Goal: Transaction & Acquisition: Book appointment/travel/reservation

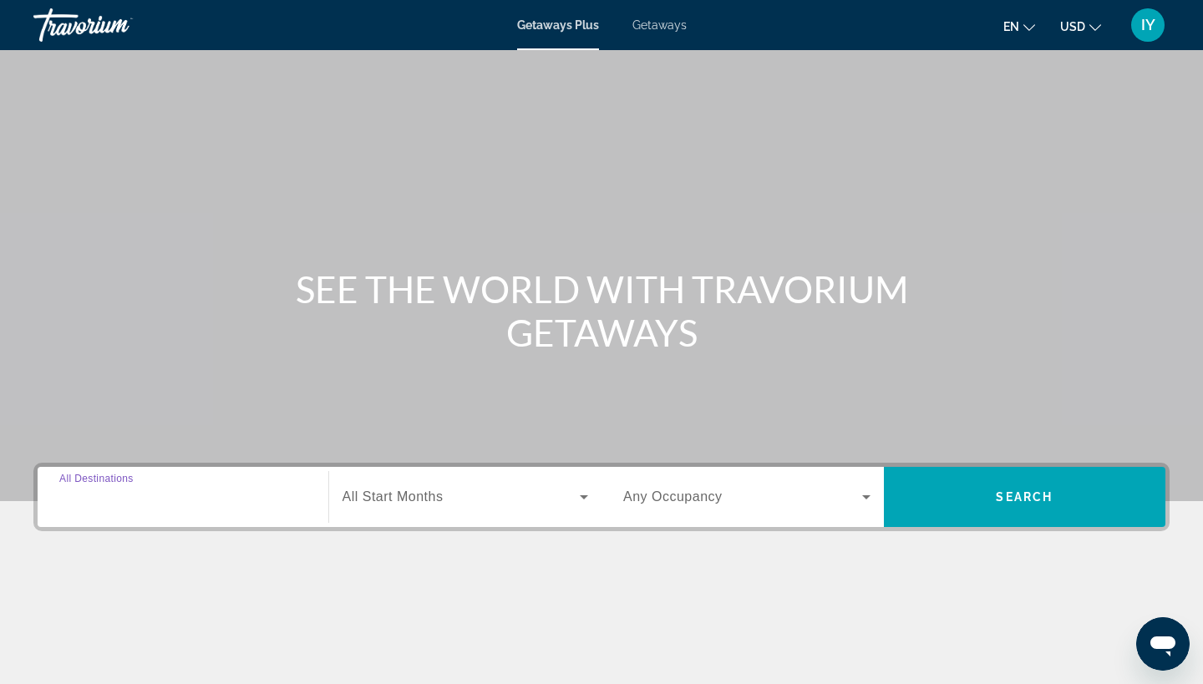
click at [281, 506] on input "Destination All Destinations" at bounding box center [182, 498] width 247 height 20
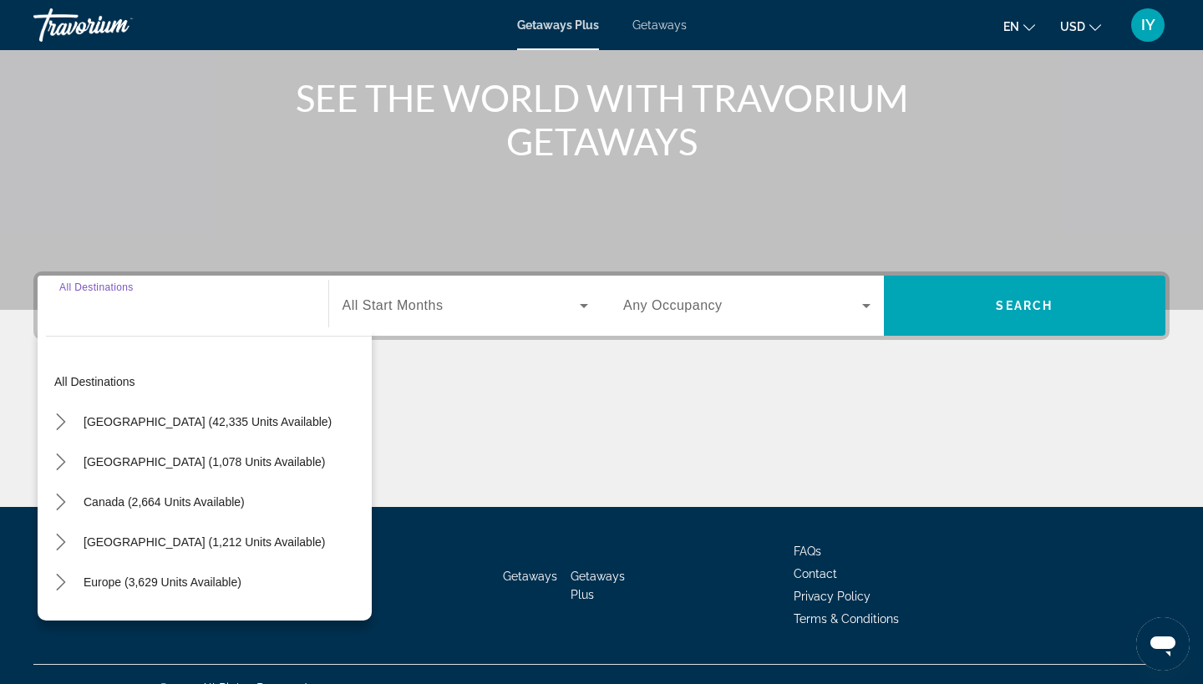
scroll to position [219, 0]
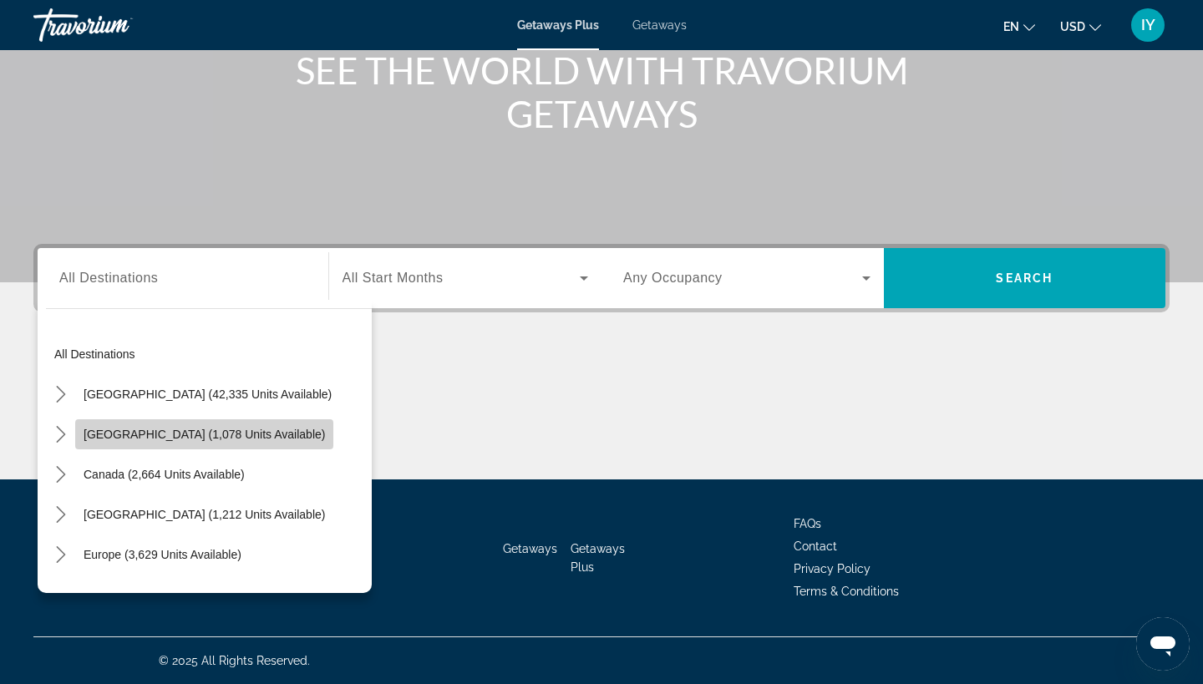
click at [221, 438] on span "[GEOGRAPHIC_DATA] (1,078 units available)" at bounding box center [204, 434] width 241 height 13
type input "**********"
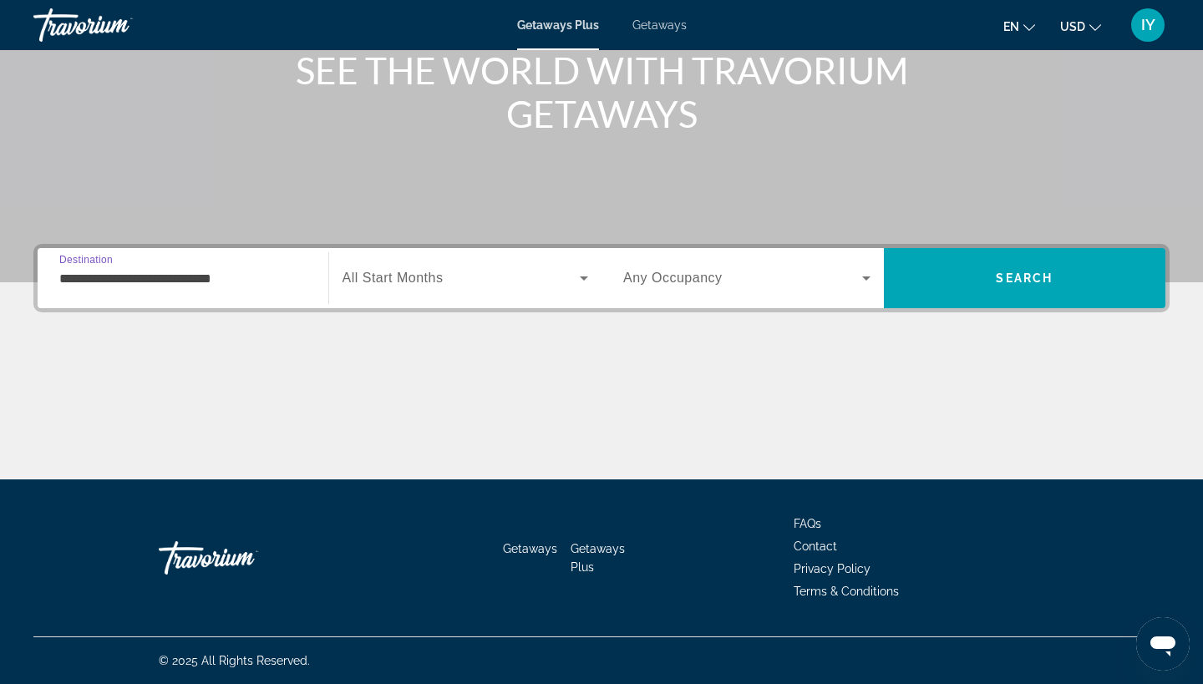
click at [591, 274] on icon "Search widget" at bounding box center [584, 278] width 20 height 20
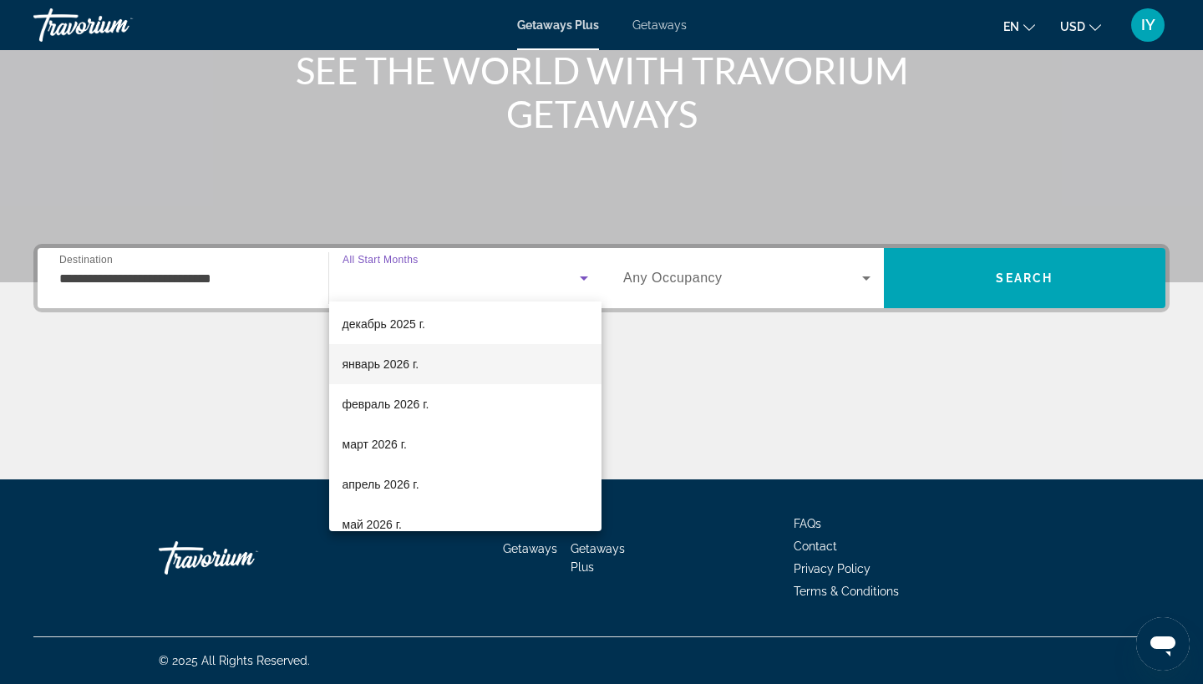
scroll to position [127, 0]
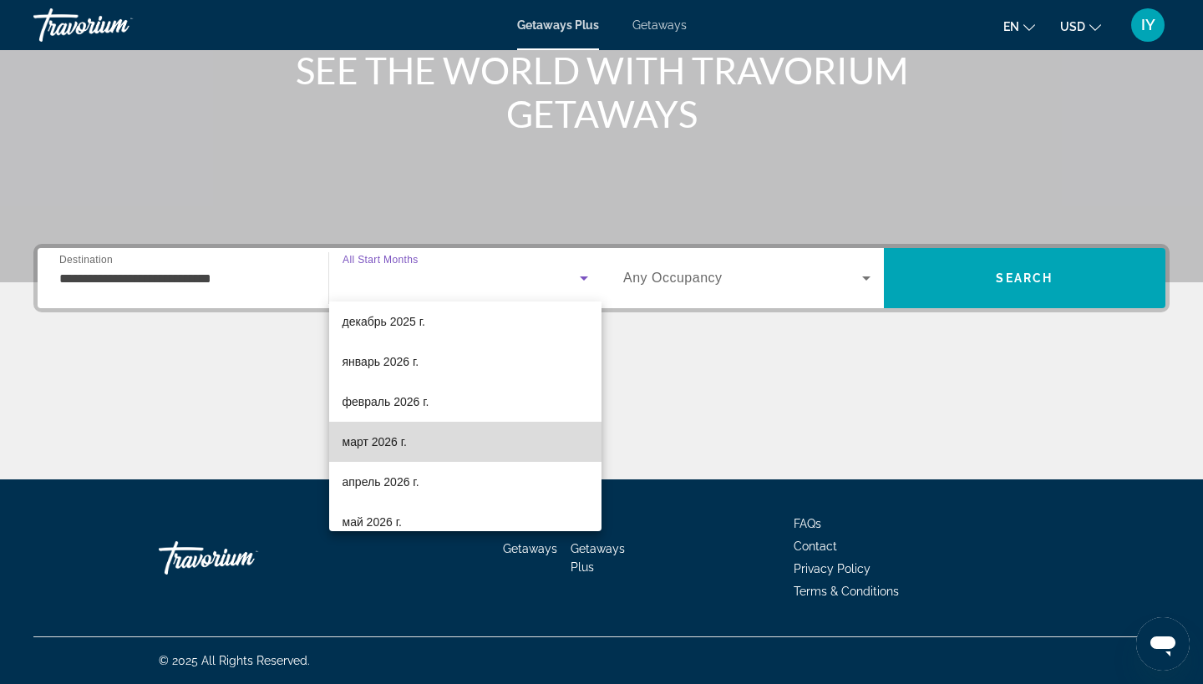
click at [395, 446] on span "март 2026 г." at bounding box center [374, 442] width 65 height 20
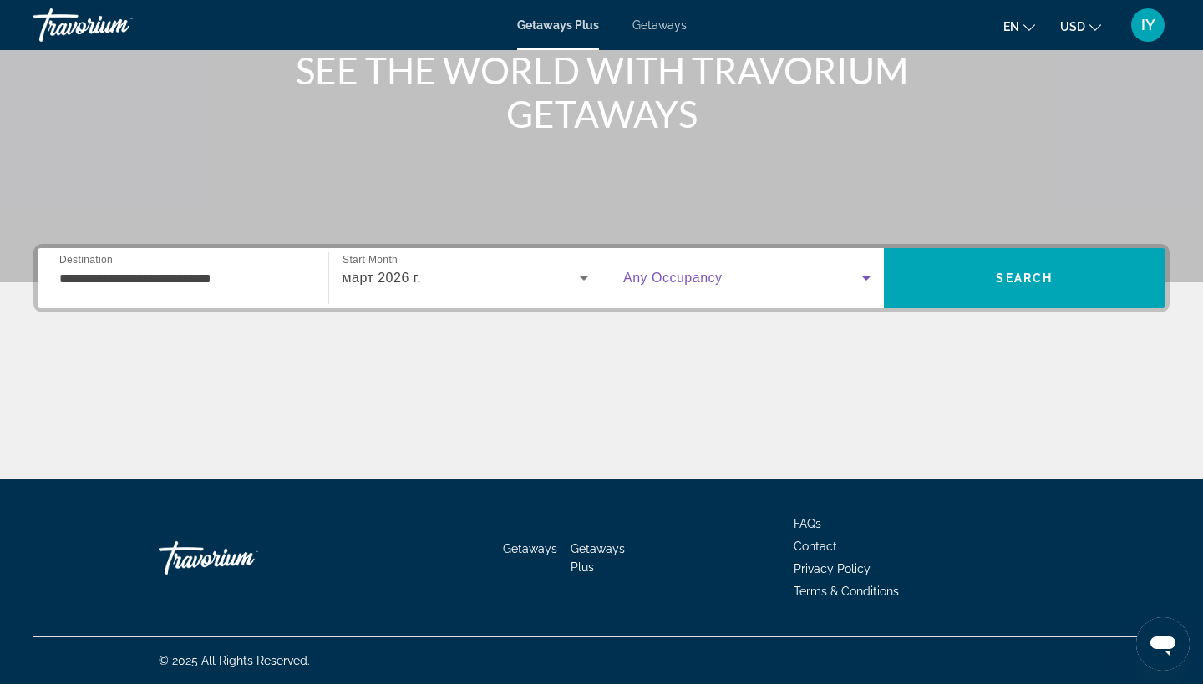
click at [859, 278] on icon "Search widget" at bounding box center [866, 278] width 20 height 20
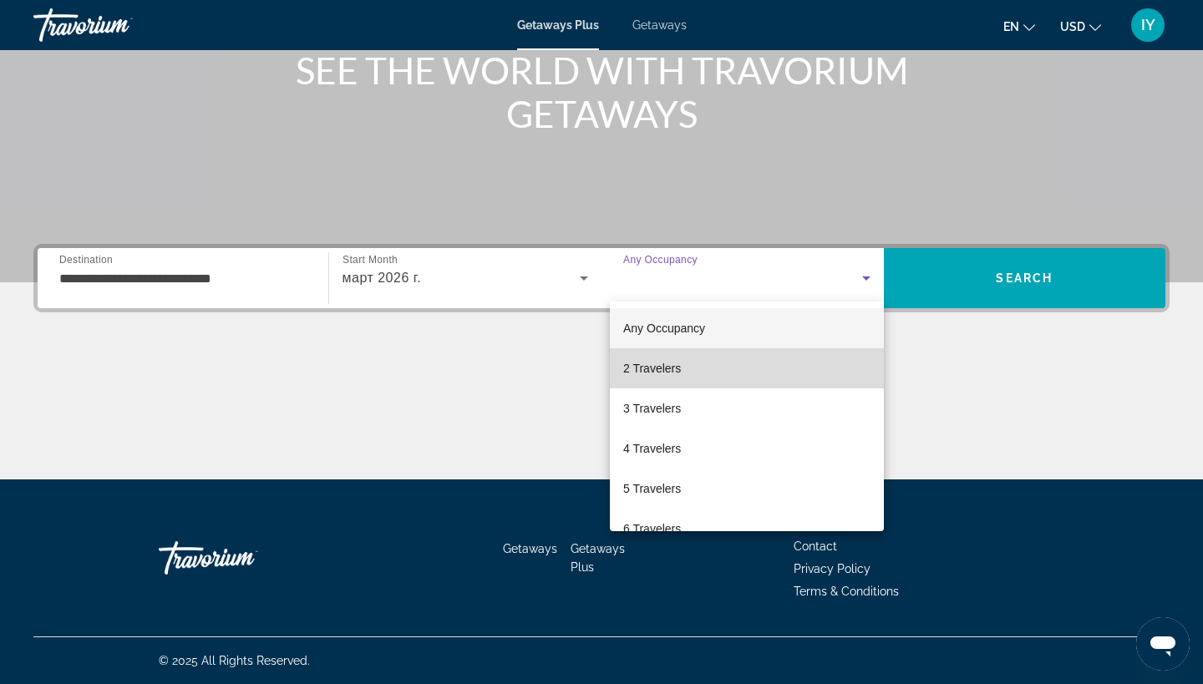
click at [760, 366] on mat-option "2 Travelers" at bounding box center [747, 368] width 274 height 40
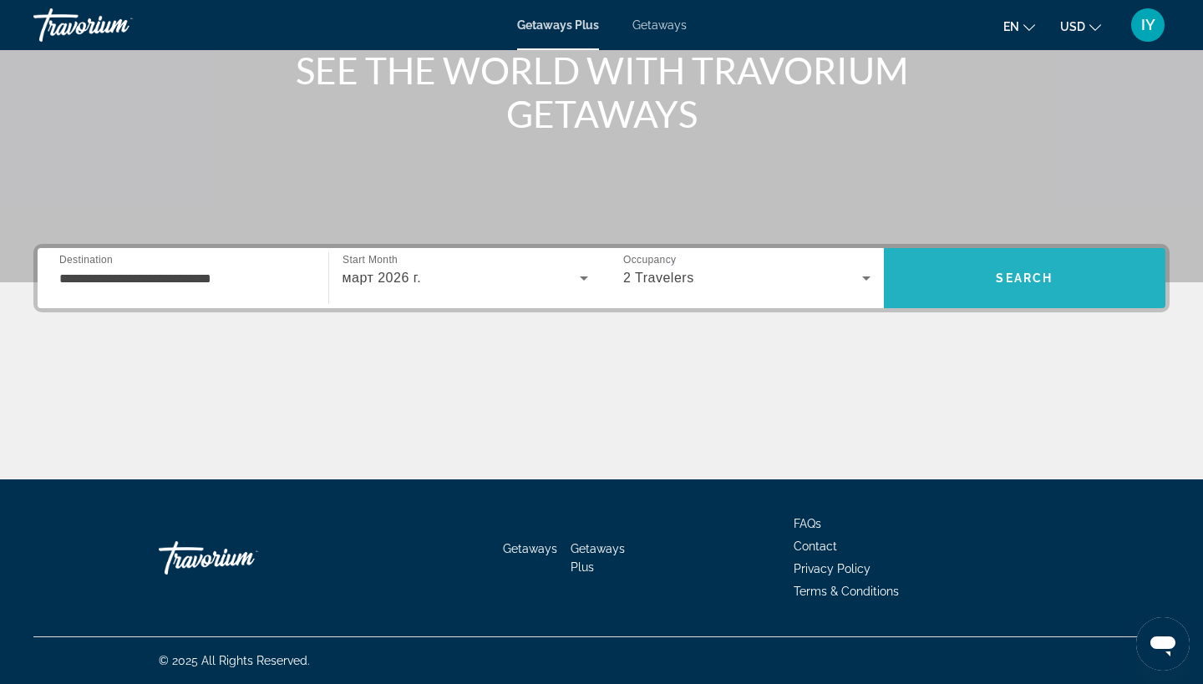
click at [1004, 274] on span "Search" at bounding box center [1023, 277] width 57 height 13
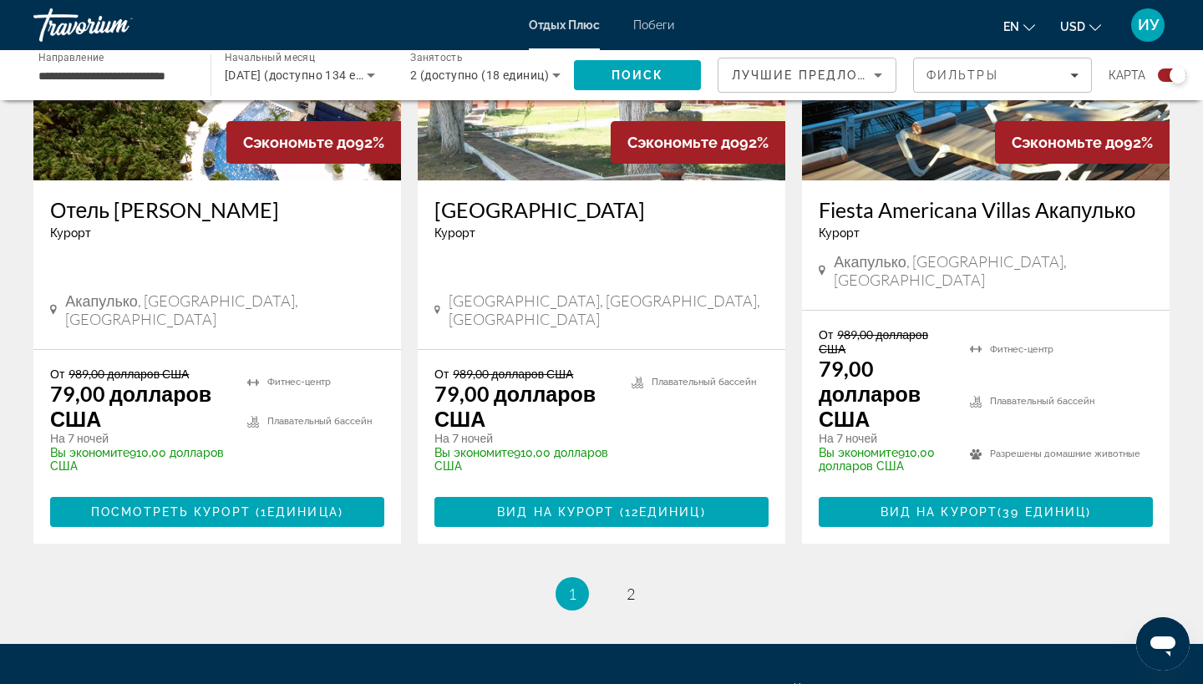
scroll to position [2727, 0]
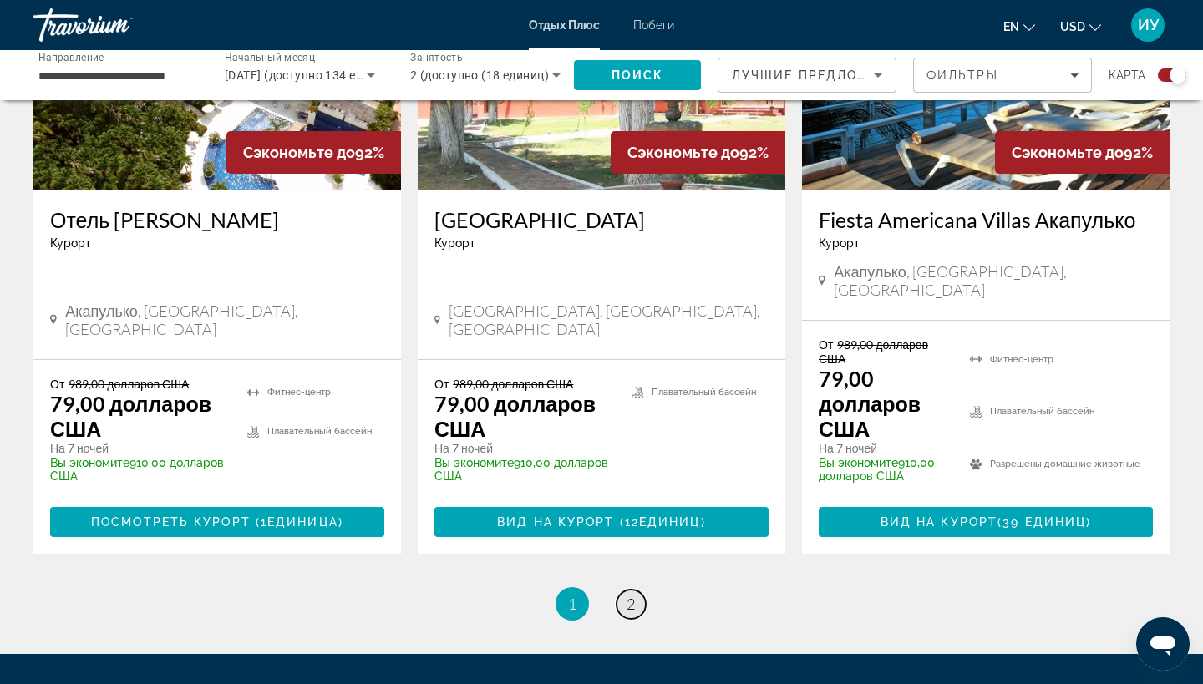
click at [634, 595] on span "2" at bounding box center [630, 604] width 8 height 18
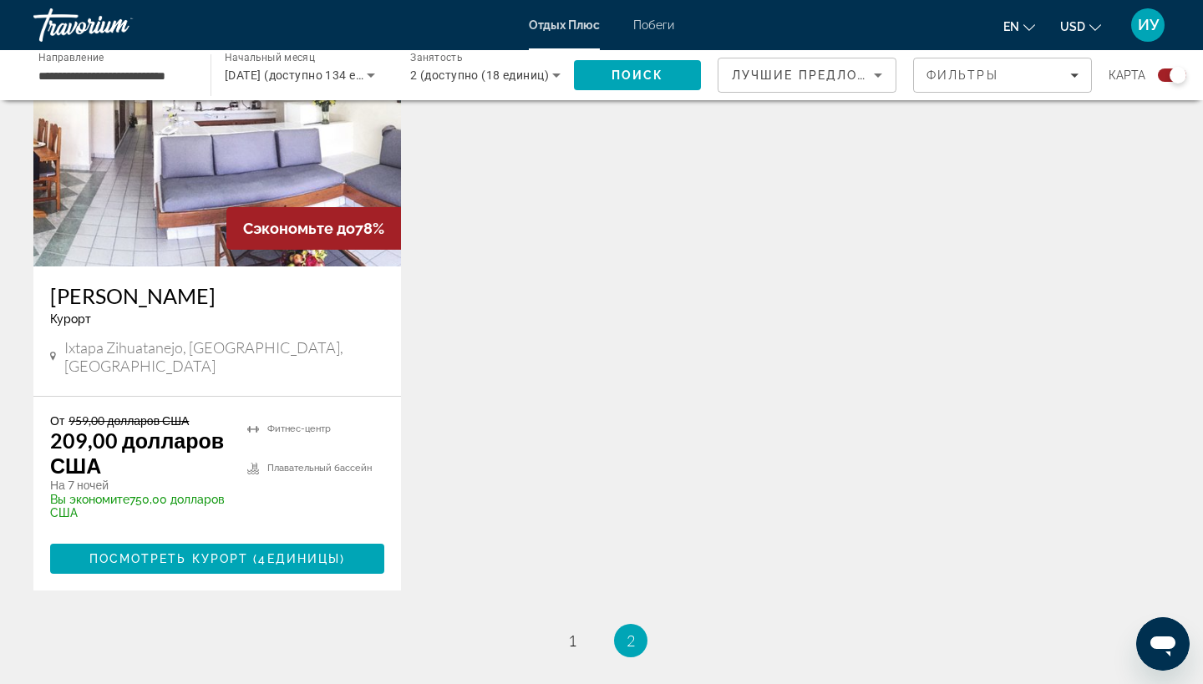
scroll to position [1951, 0]
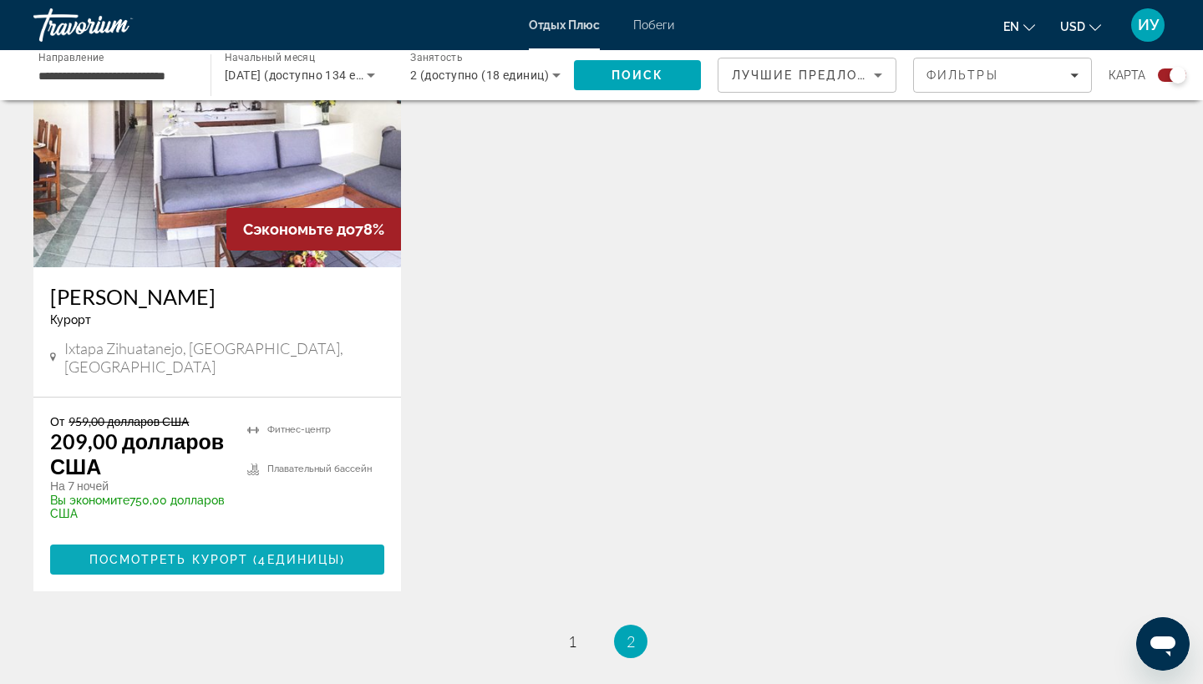
click at [213, 553] on span "ПОСМОТРЕТЬ КУРОРТ (4" at bounding box center [178, 559] width 178 height 13
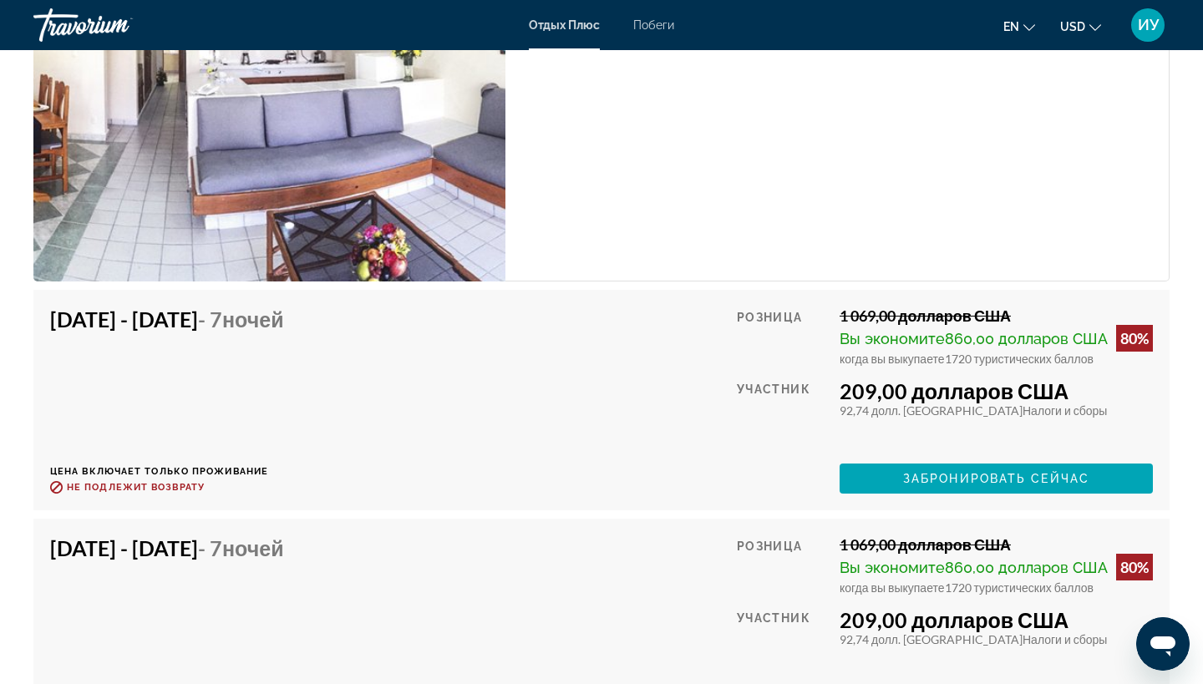
scroll to position [3124, 0]
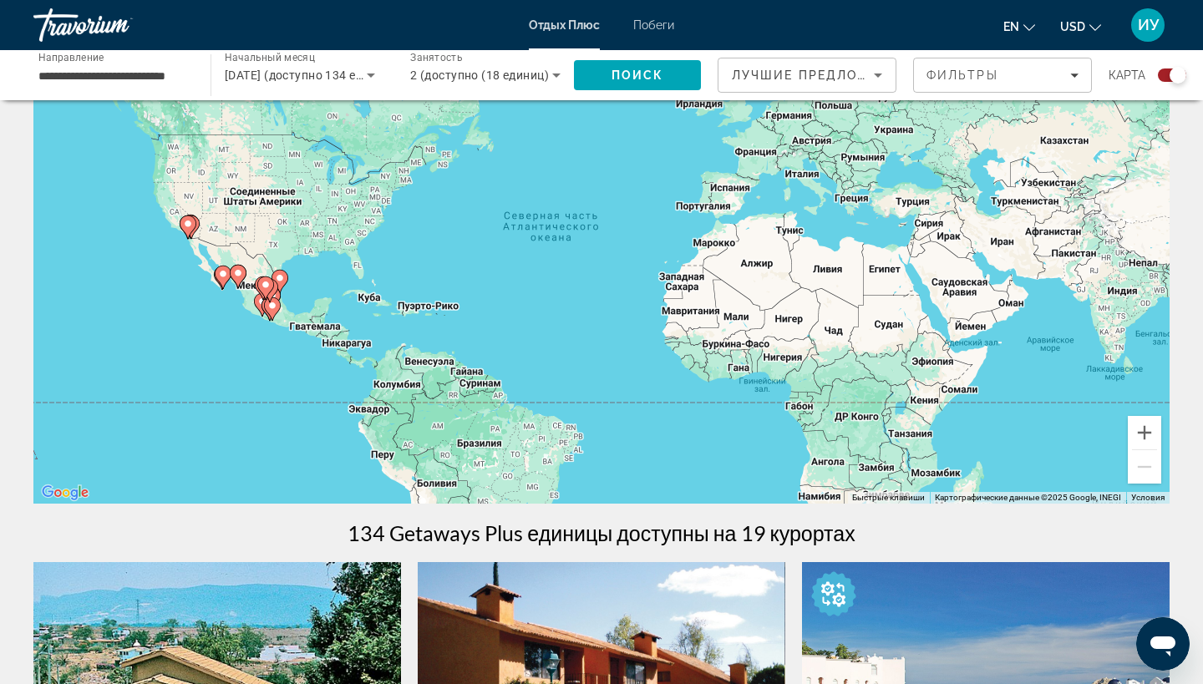
scroll to position [120, 0]
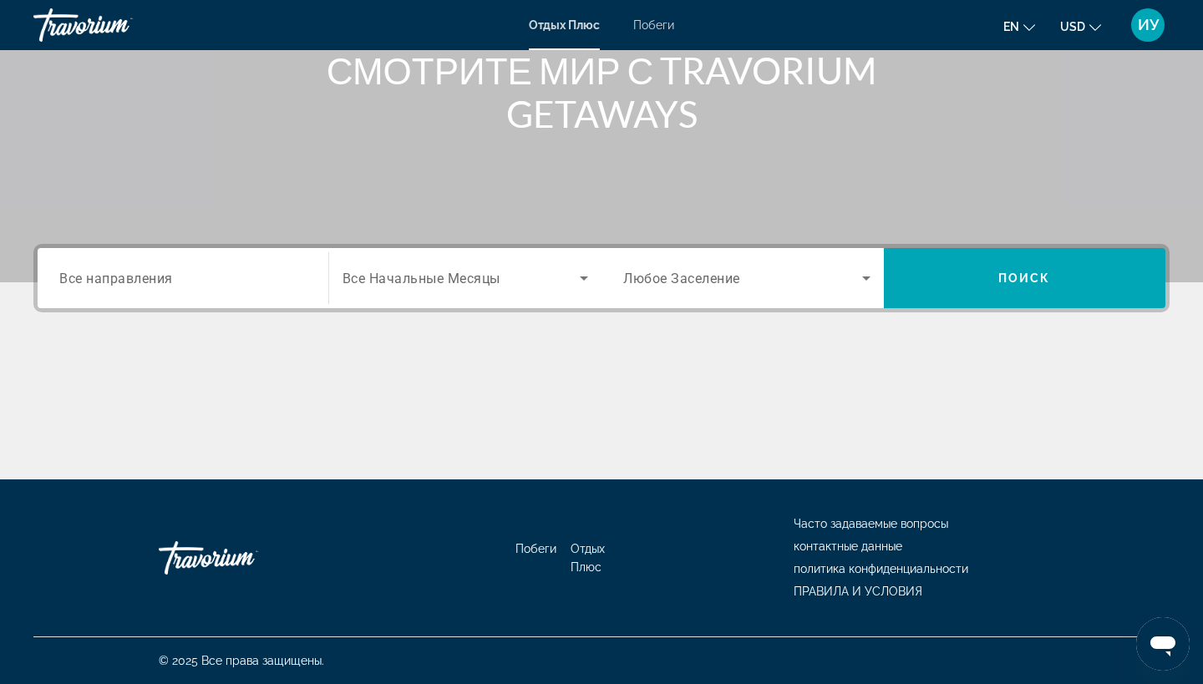
scroll to position [219, 0]
click at [208, 275] on input "Destination Все направления" at bounding box center [182, 279] width 247 height 20
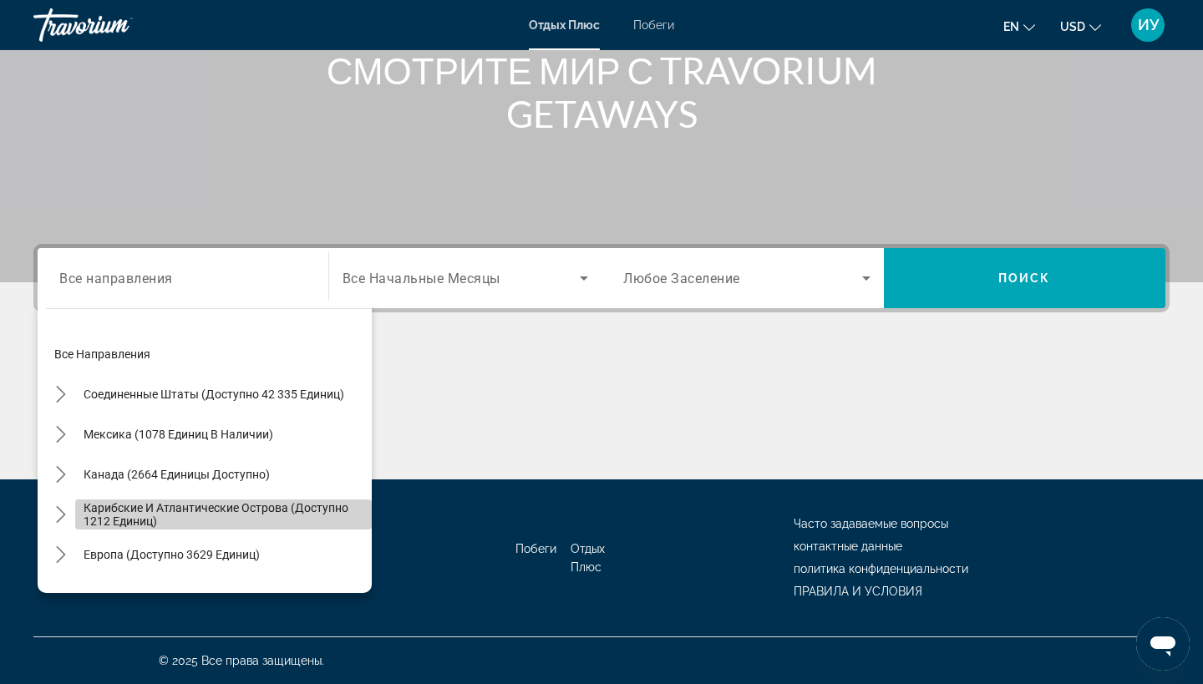
click at [166, 519] on span "Карибские и Атлантические острова (доступно 1212 единиц)" at bounding box center [224, 514] width 280 height 27
type input "**********"
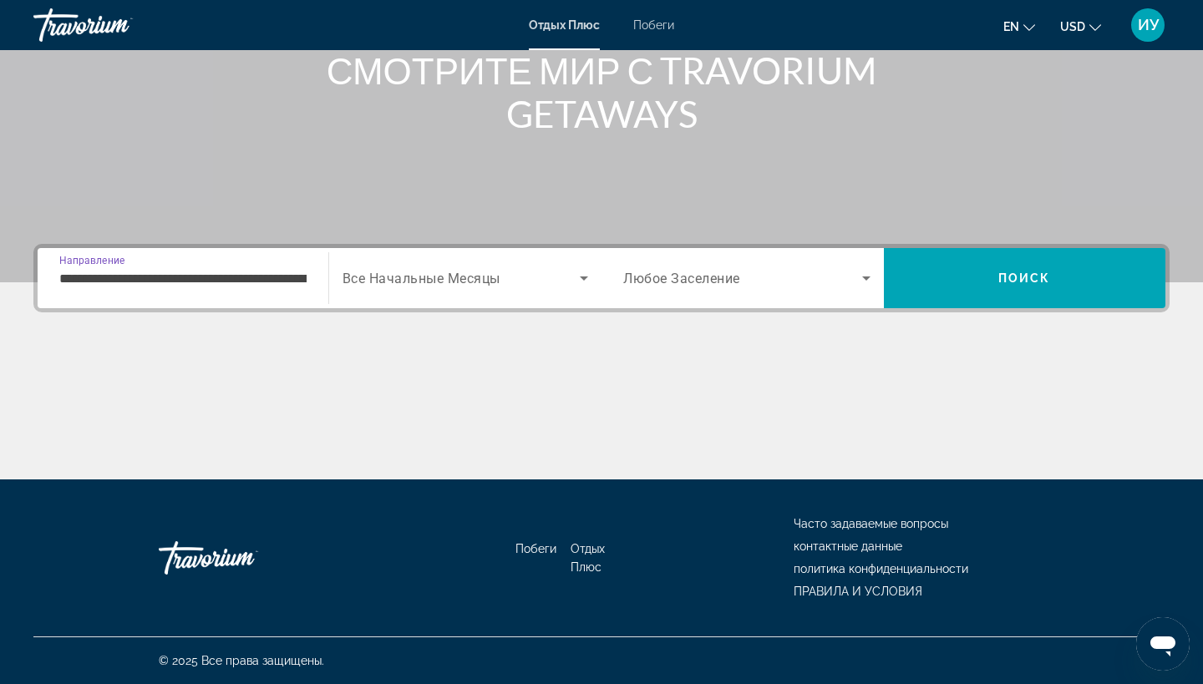
click at [866, 274] on icon "Поиск виджета" at bounding box center [866, 278] width 20 height 20
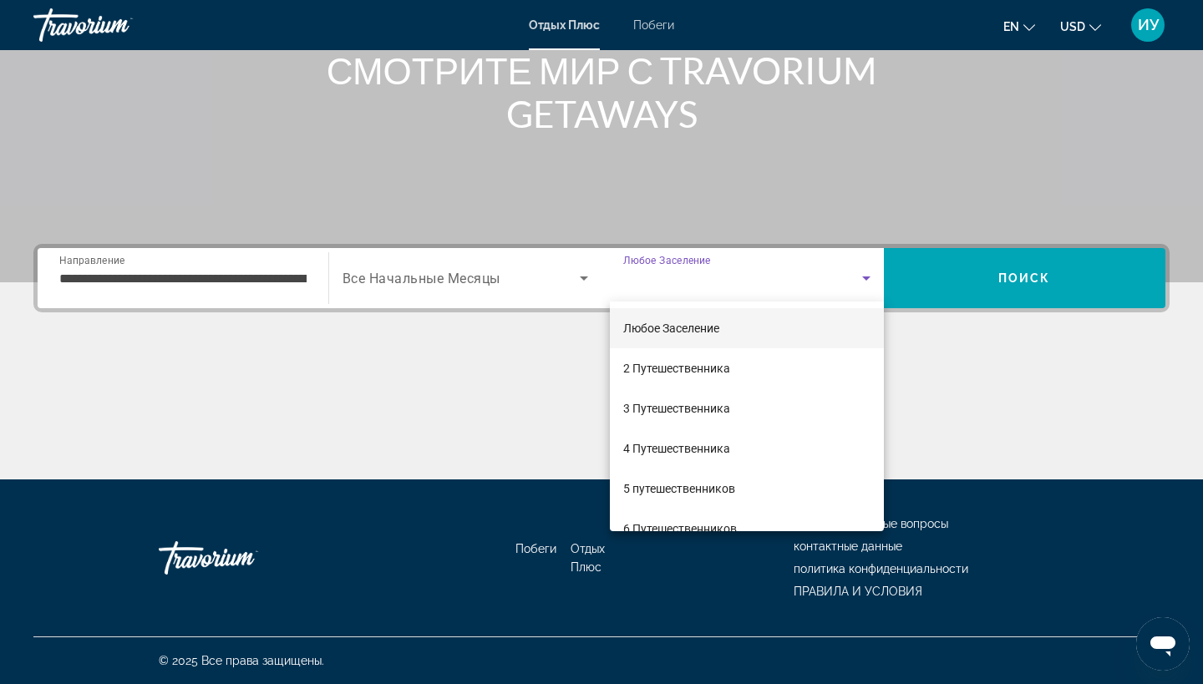
click at [696, 323] on span "Любое Заселение" at bounding box center [671, 328] width 96 height 13
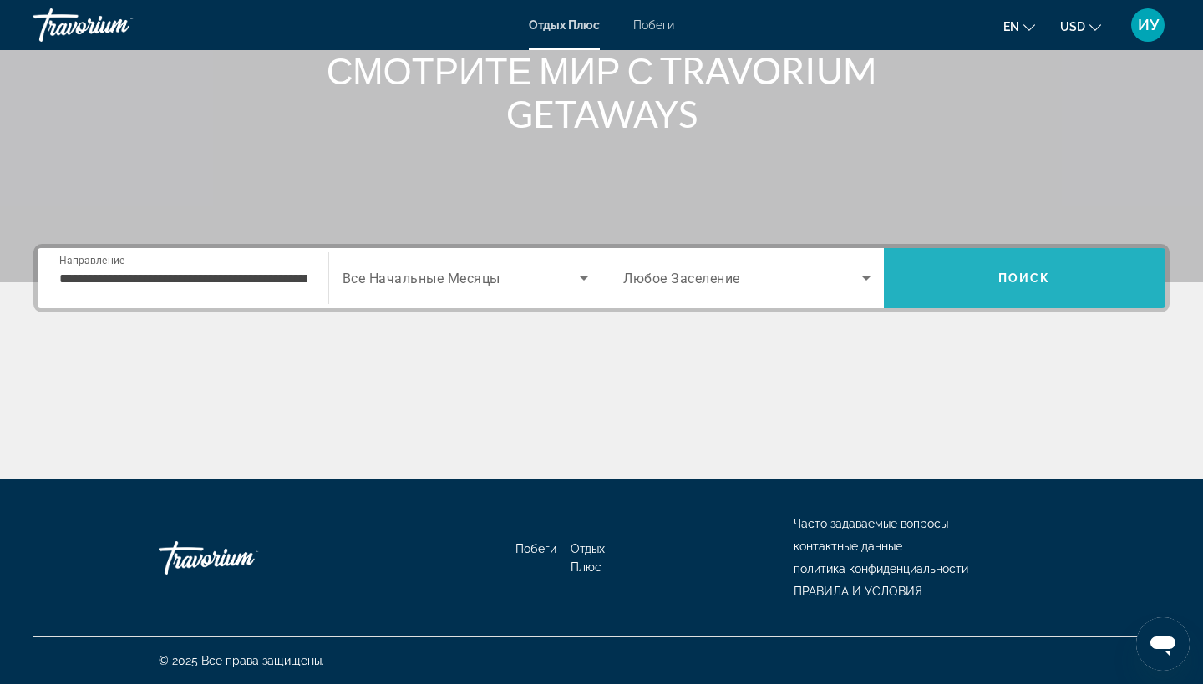
click at [1003, 282] on span "ПОИСК" at bounding box center [1024, 277] width 53 height 13
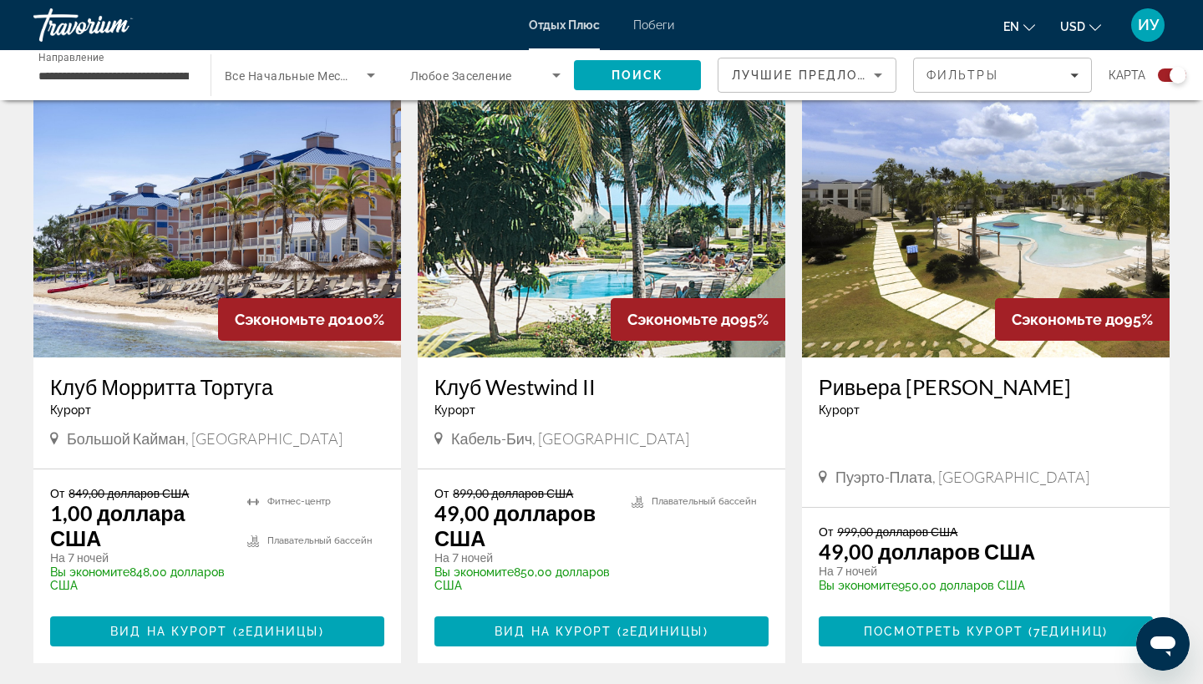
scroll to position [1874, 0]
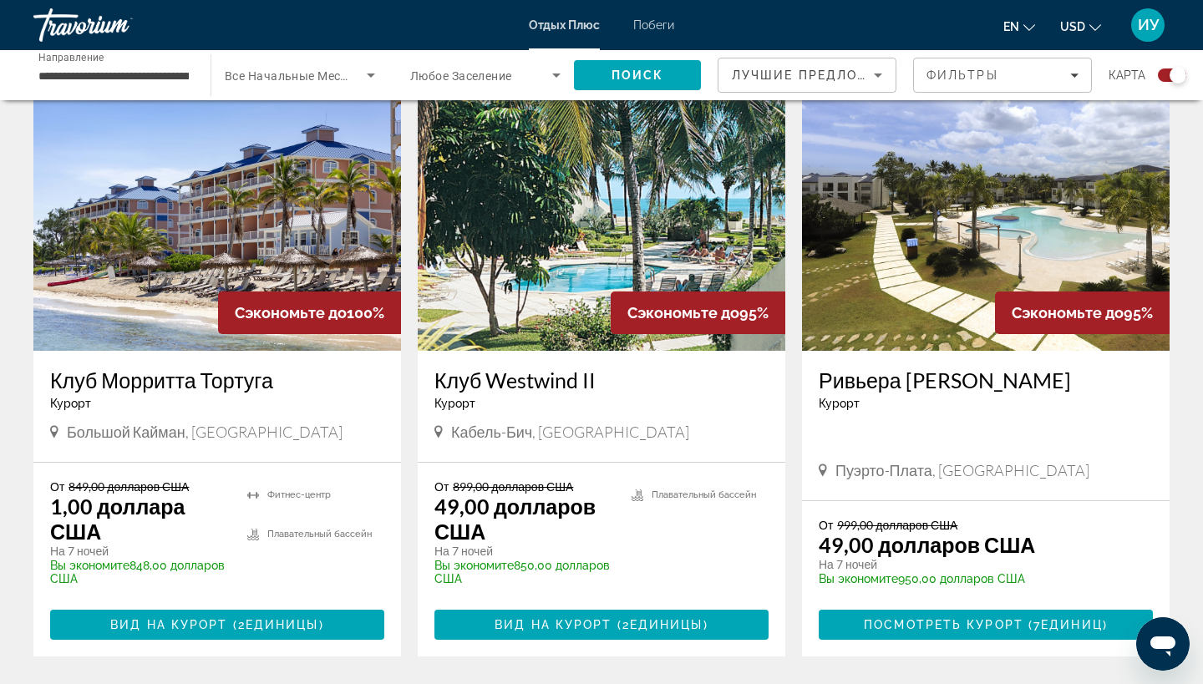
click at [567, 196] on img "Основное содержание" at bounding box center [601, 217] width 367 height 267
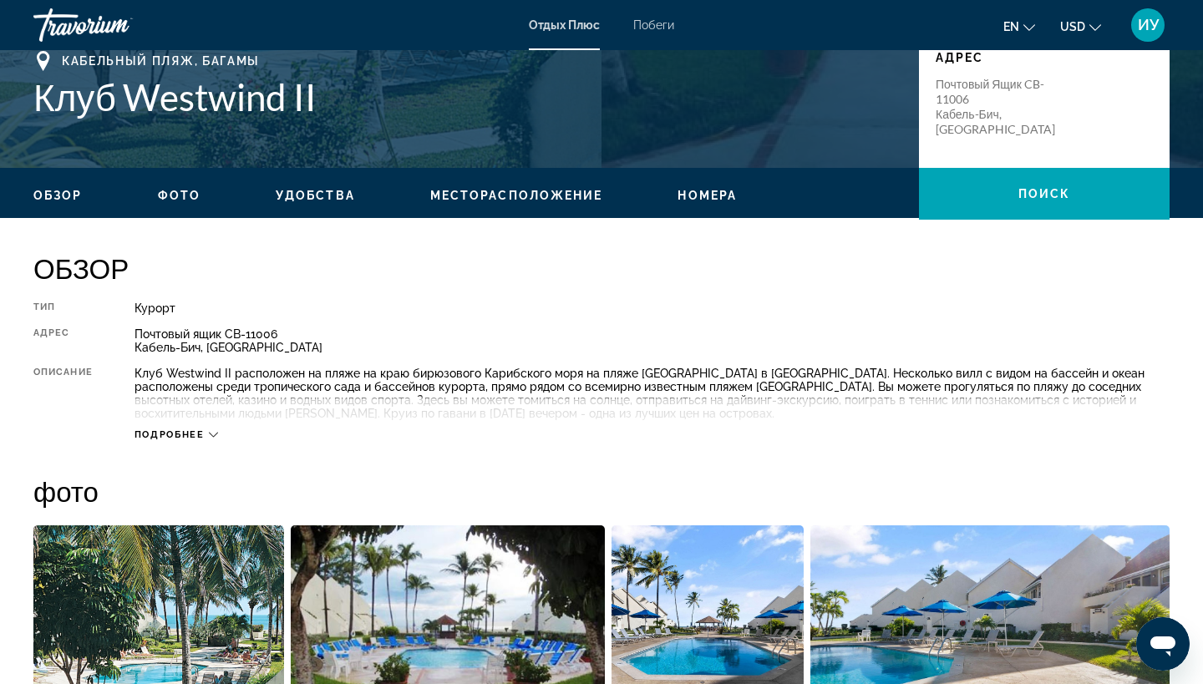
scroll to position [383, 0]
click at [214, 432] on icon "Основное содержание" at bounding box center [213, 434] width 9 height 9
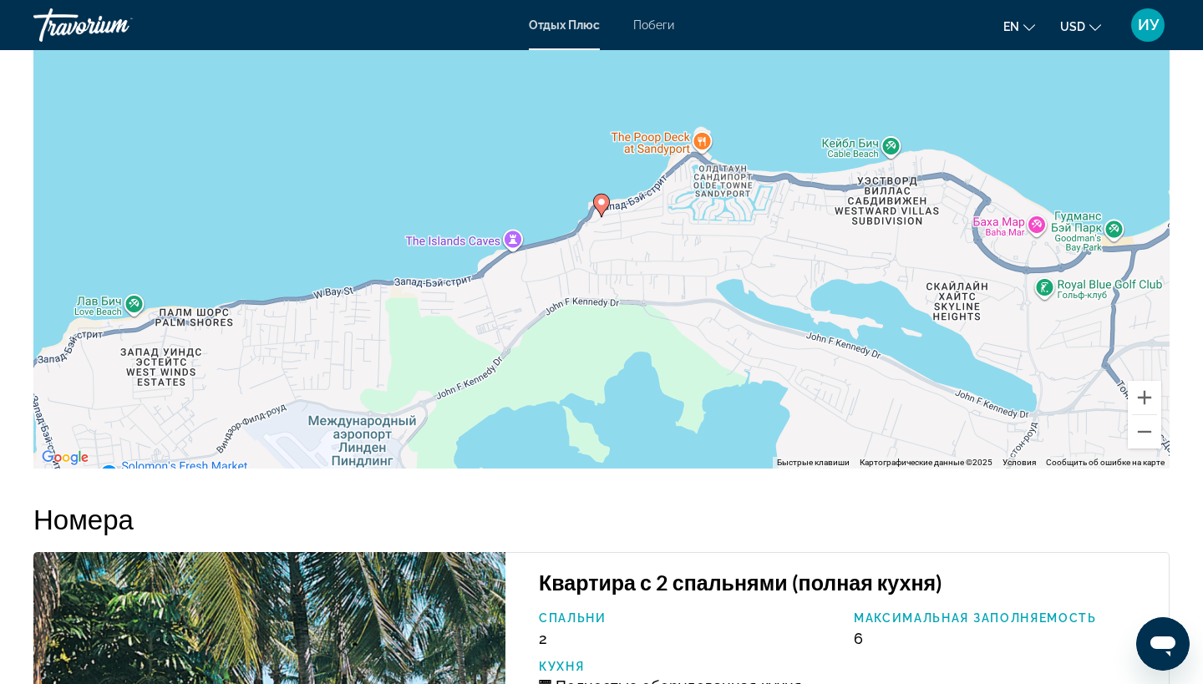
scroll to position [2174, 0]
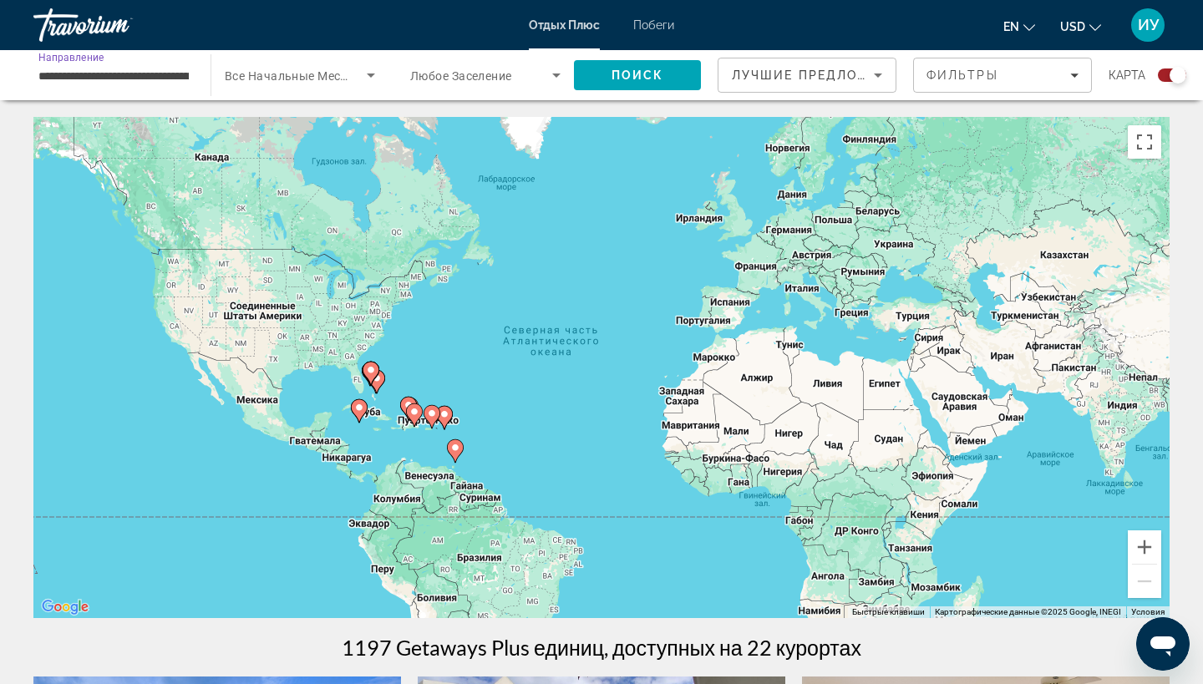
click at [129, 78] on input "**********" at bounding box center [113, 76] width 150 height 20
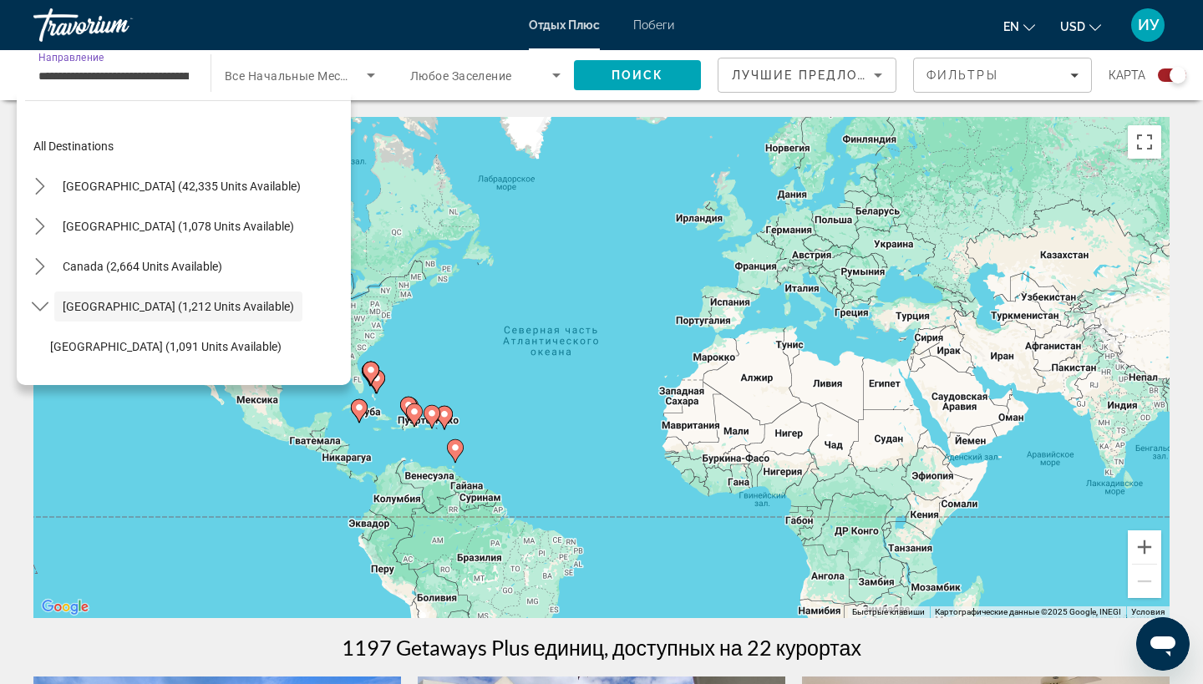
scroll to position [59, 0]
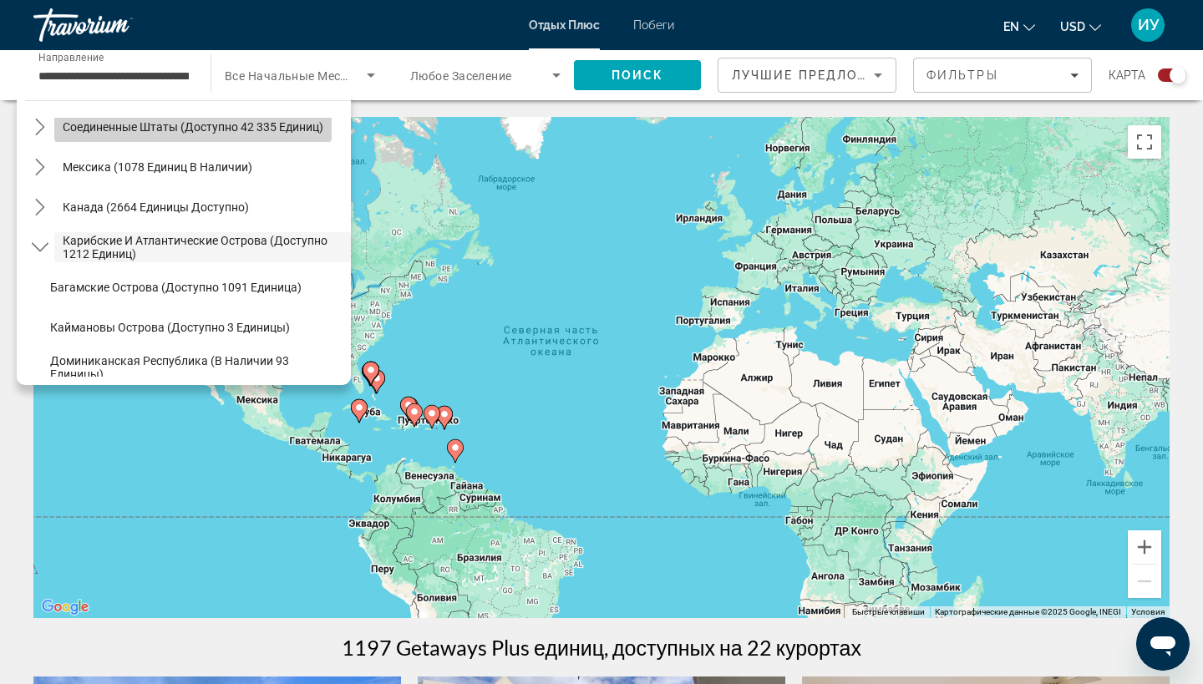
click at [124, 129] on span "Соединенные Штаты (доступно 42 335 единиц)" at bounding box center [193, 126] width 261 height 13
type input "**********"
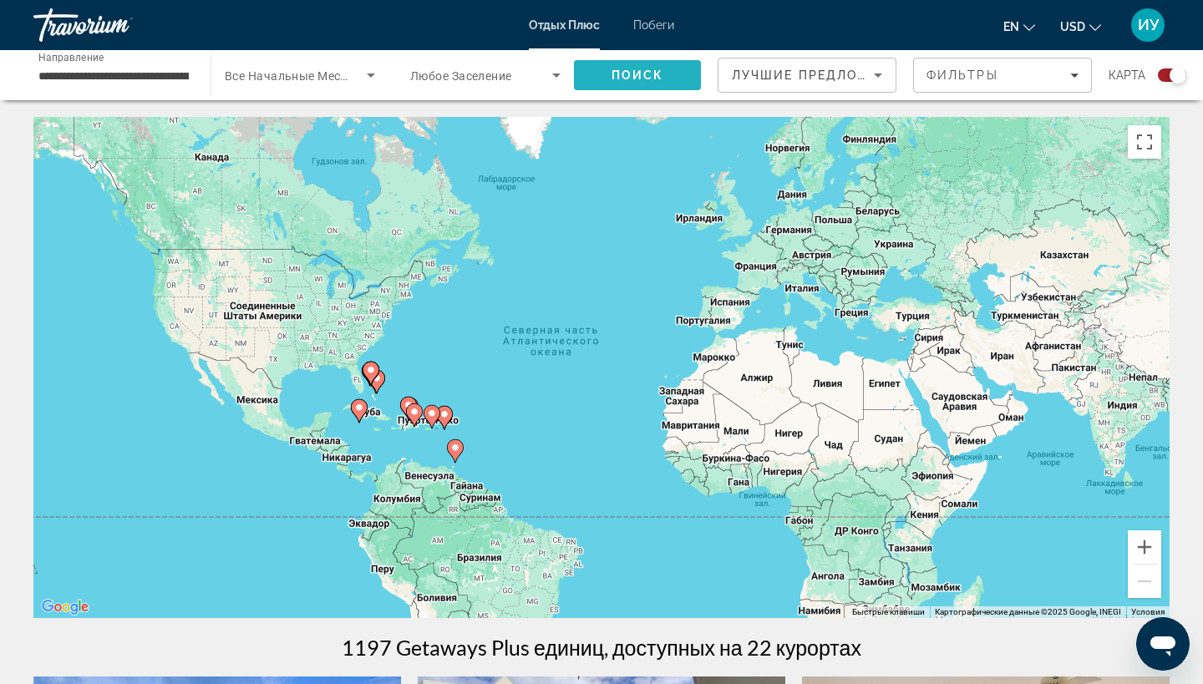
click at [625, 85] on span "ПОИСК" at bounding box center [637, 75] width 127 height 40
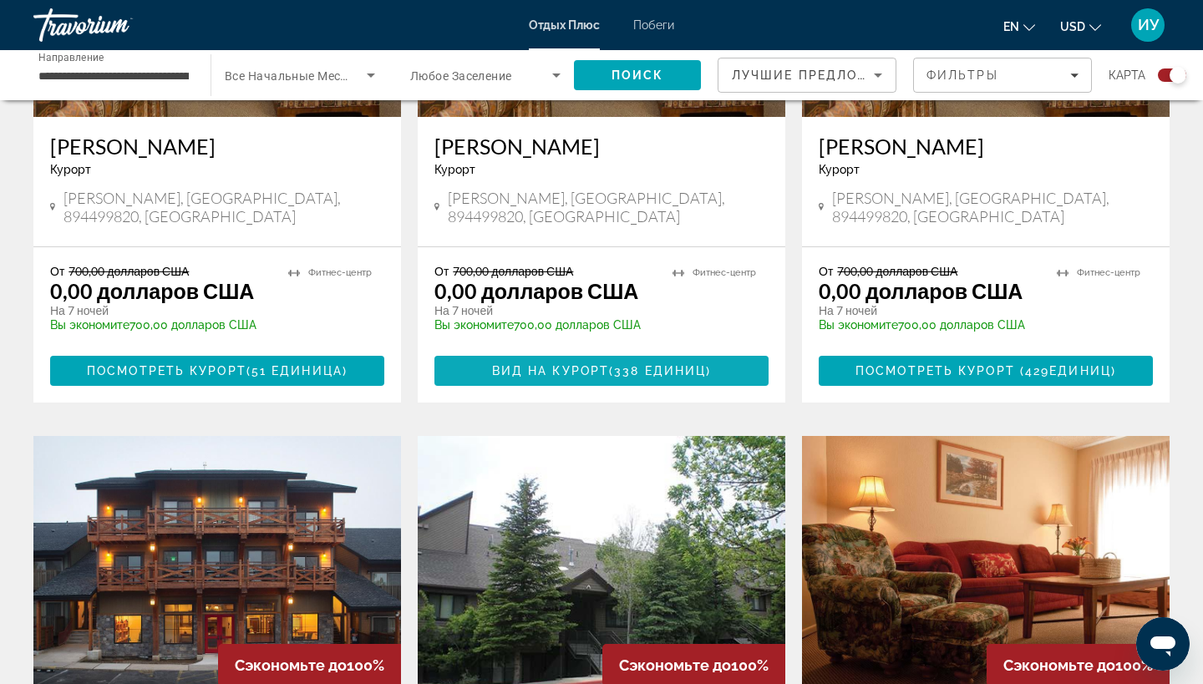
scroll to position [1504, 0]
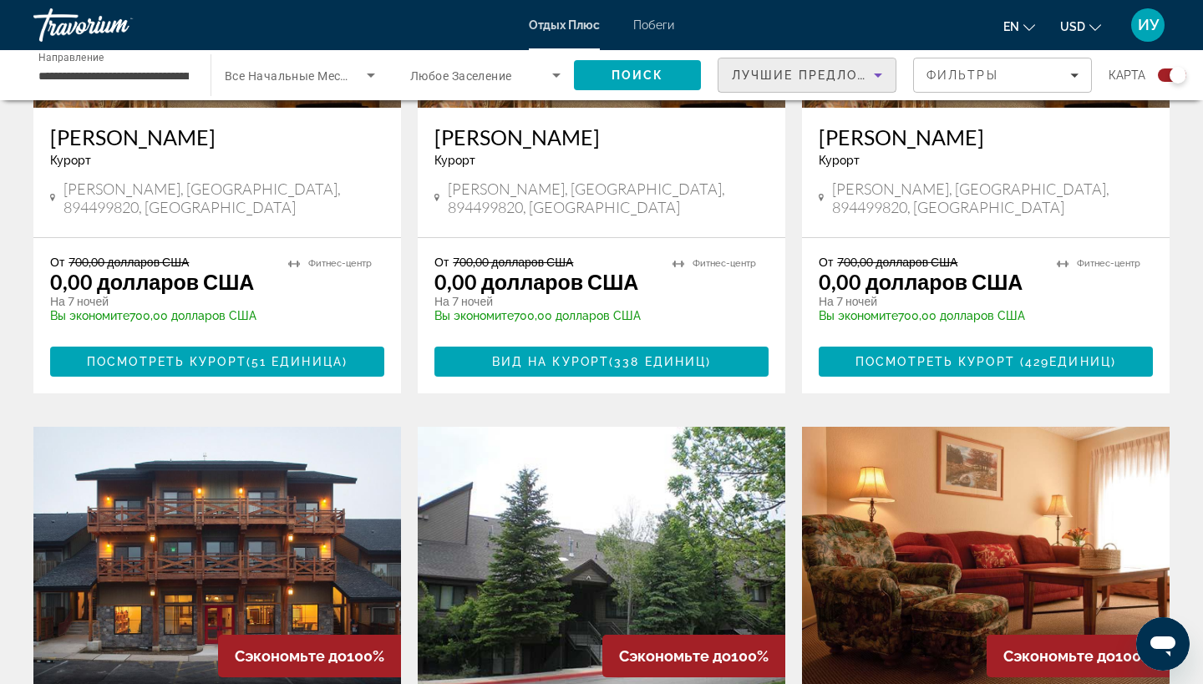
click at [877, 73] on icon "СОРТИРОВКА ПО" at bounding box center [878, 75] width 20 height 20
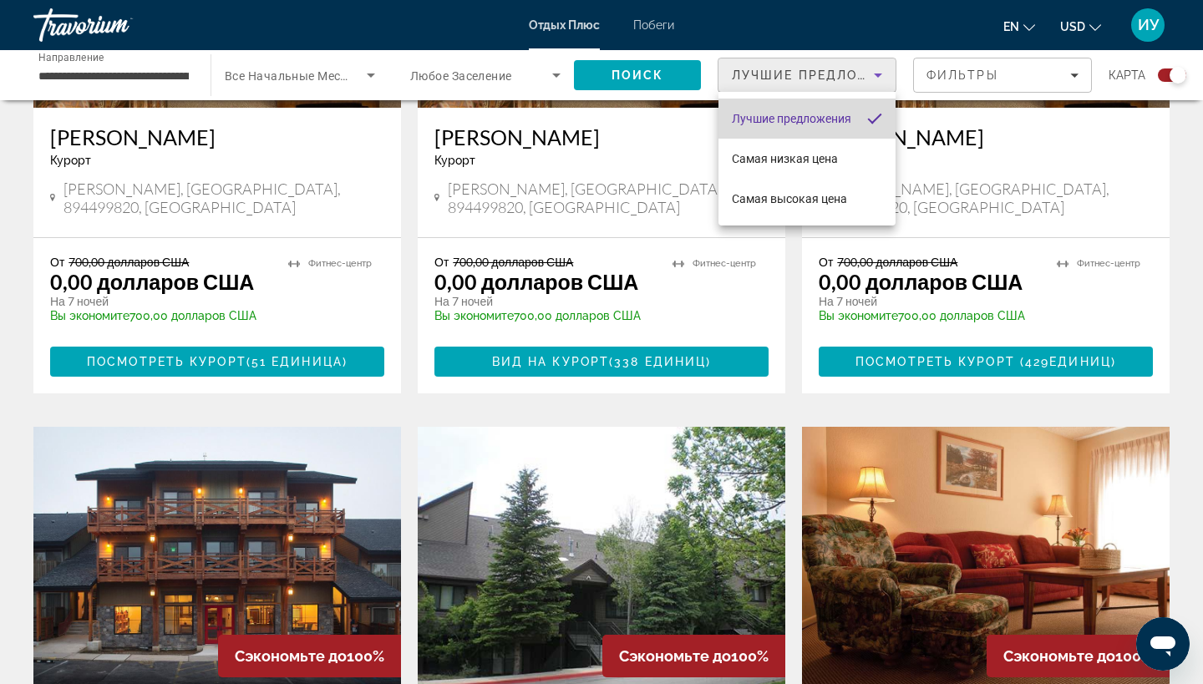
click at [810, 120] on span "Лучшие предложения" at bounding box center [791, 118] width 119 height 13
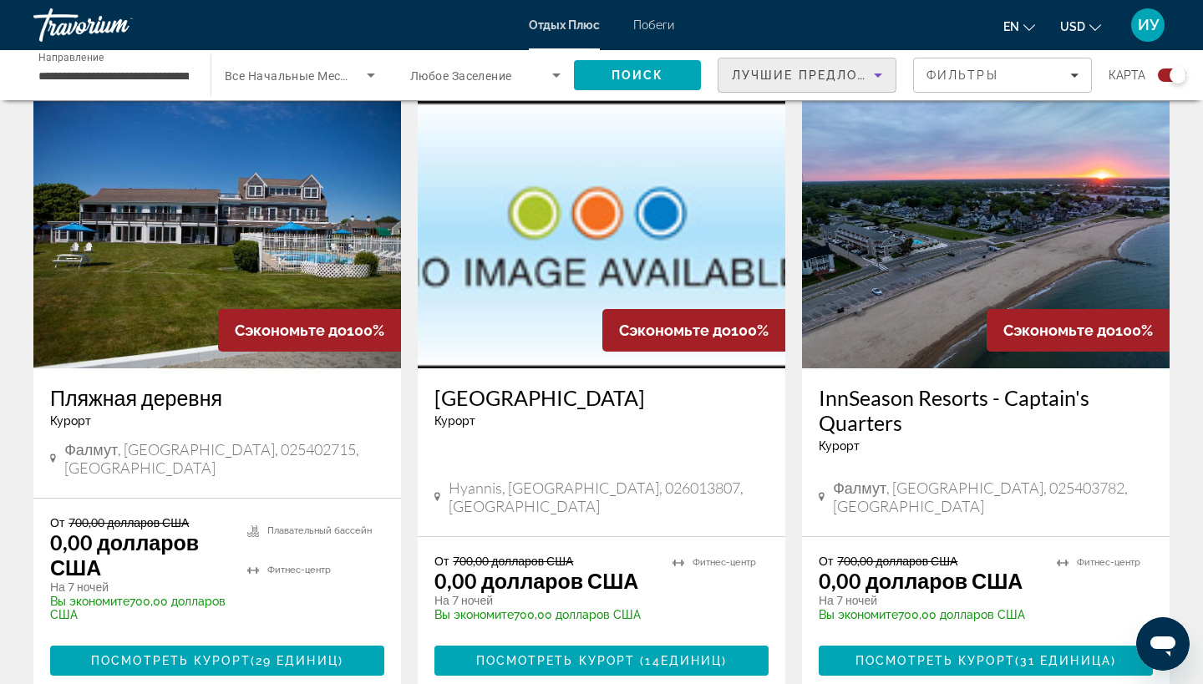
scroll to position [2520, 0]
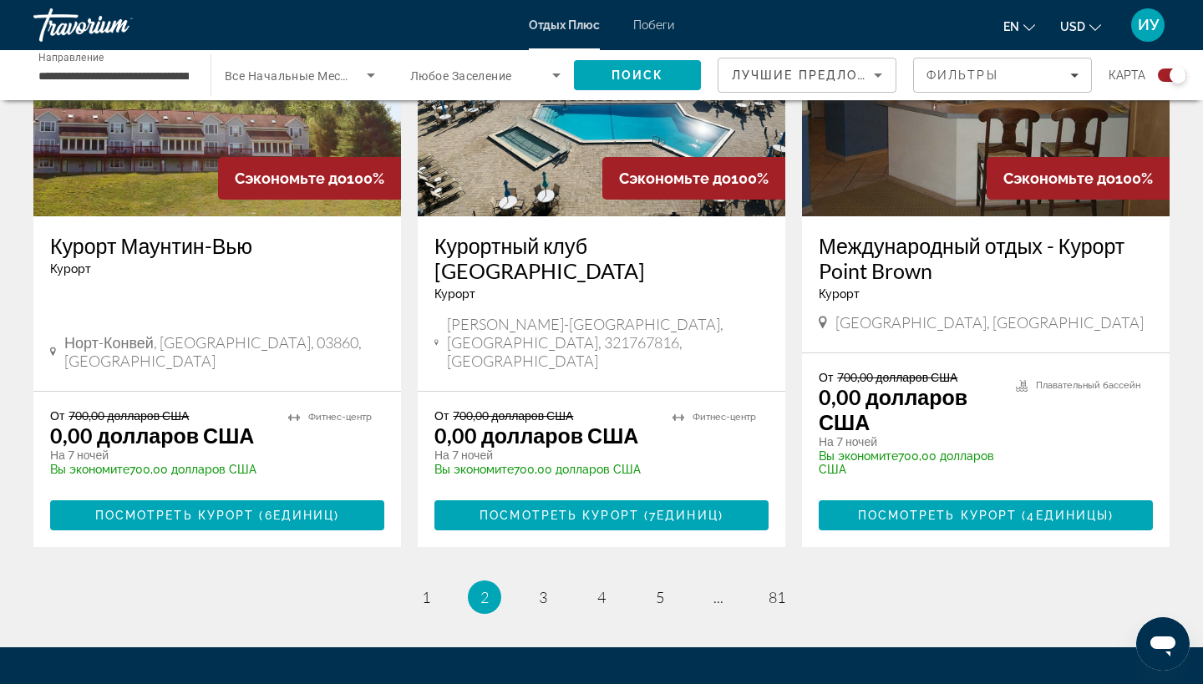
scroll to position [2631, 0]
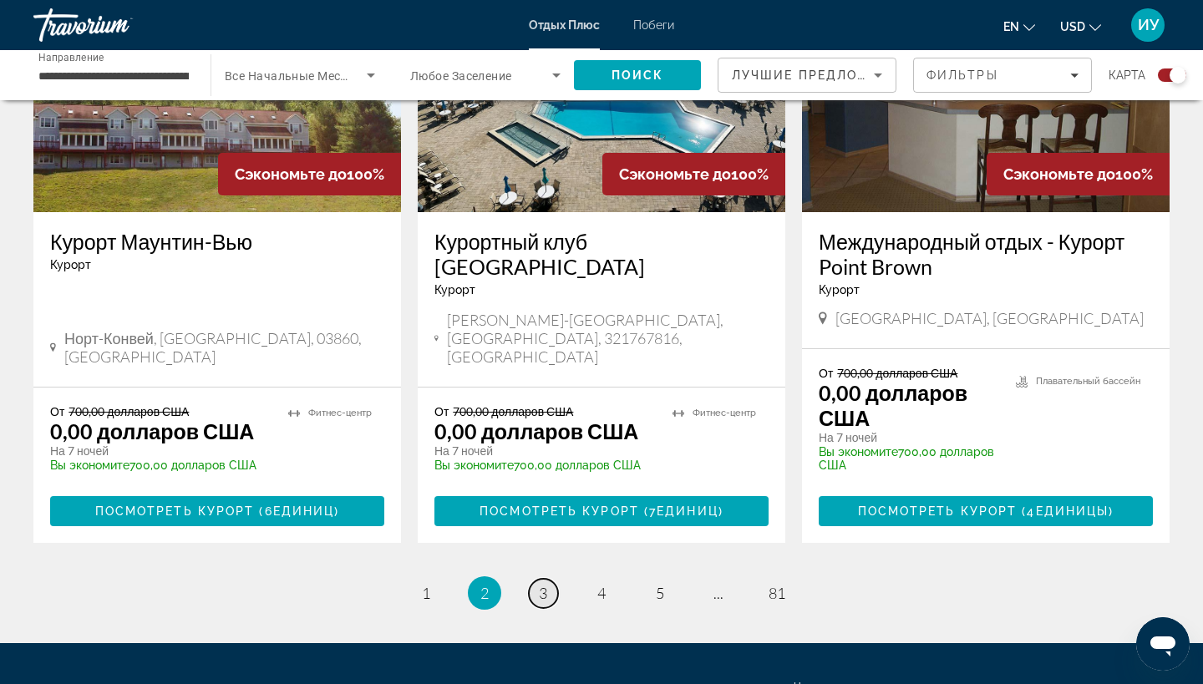
click at [546, 584] on span "3" at bounding box center [543, 593] width 8 height 18
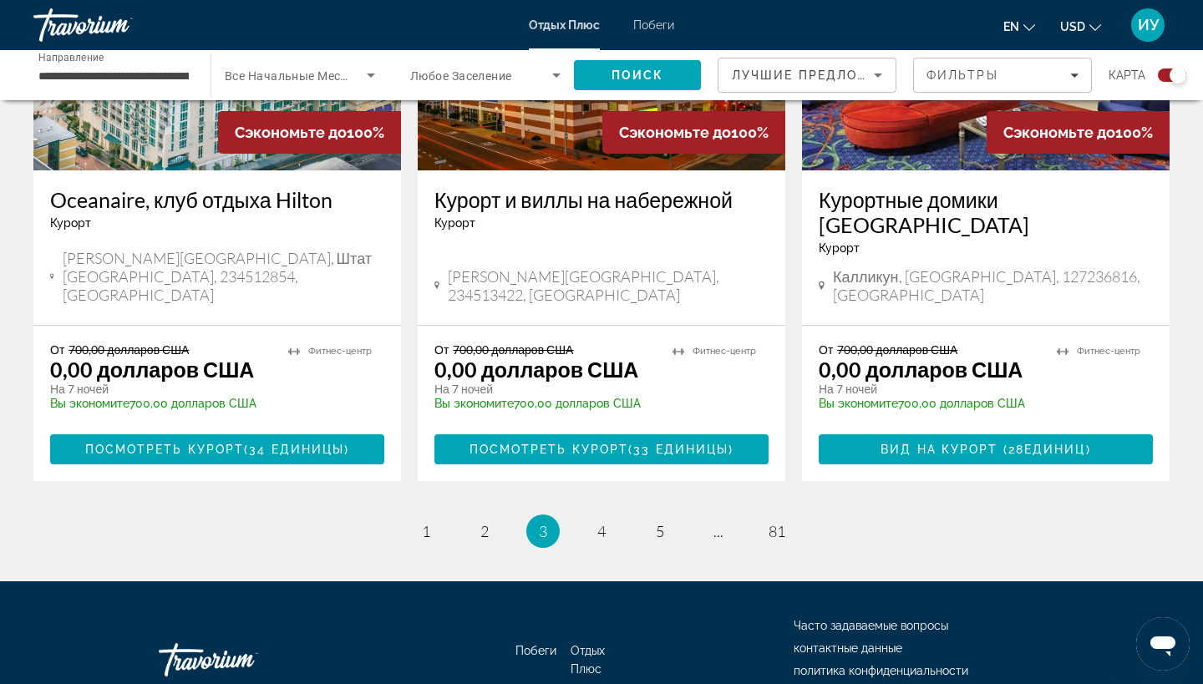
scroll to position [2596, 0]
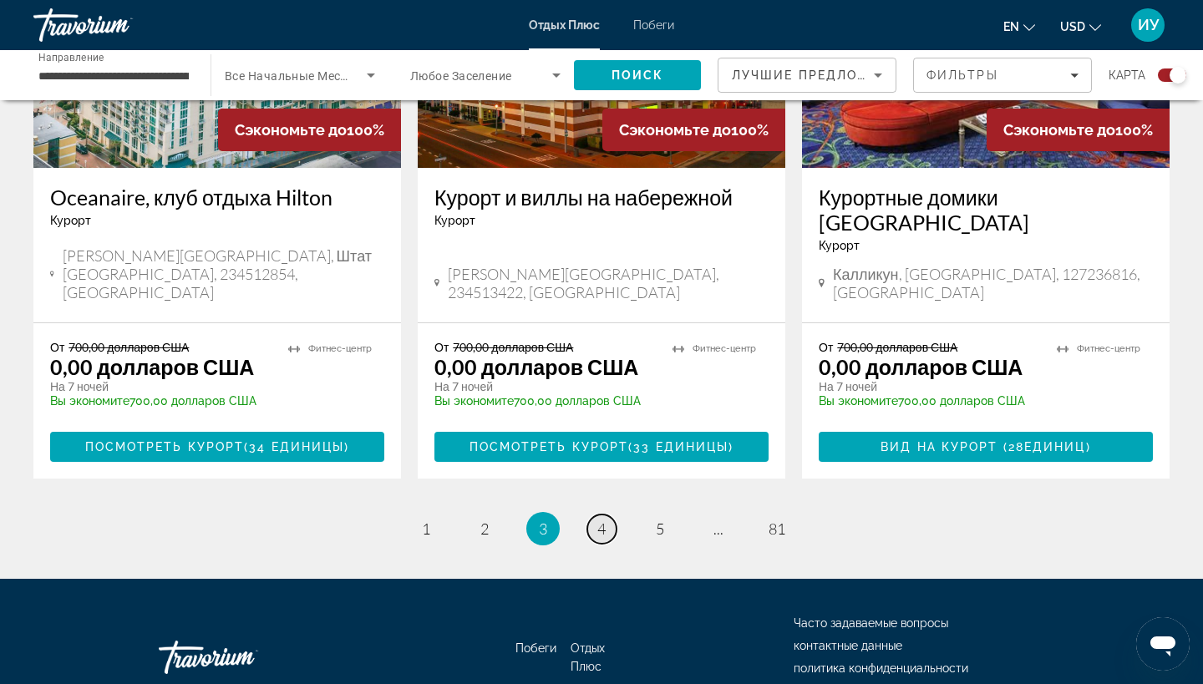
click at [595, 514] on link "Страница 4" at bounding box center [601, 528] width 29 height 29
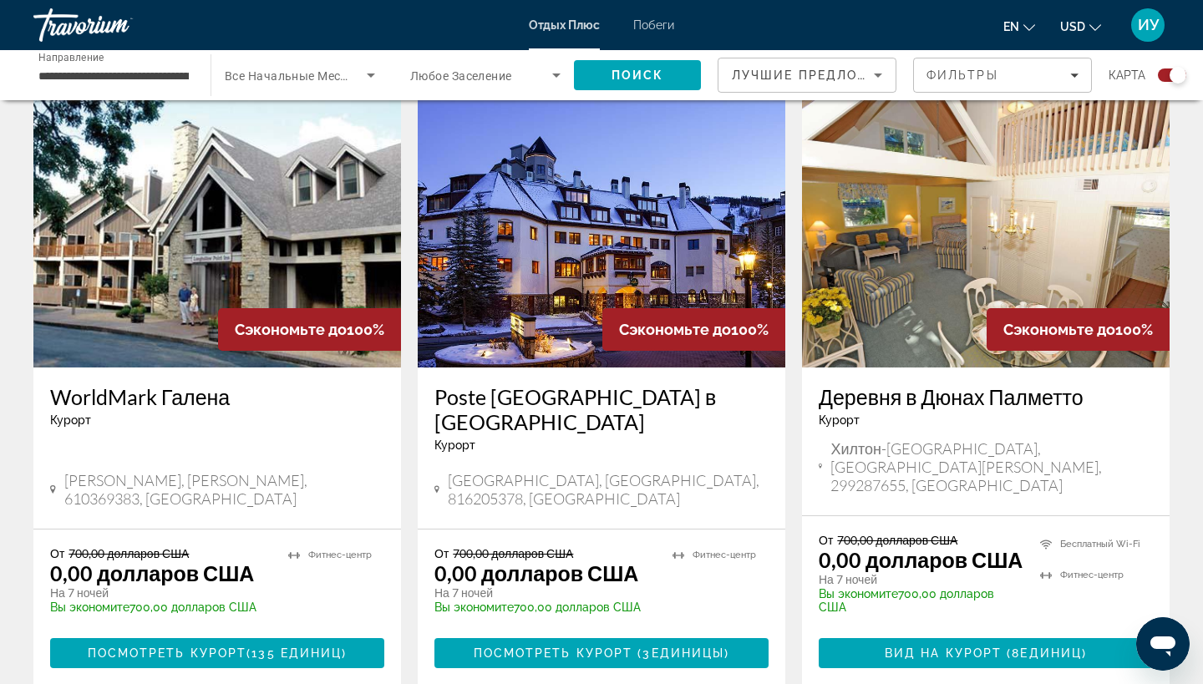
scroll to position [574, 0]
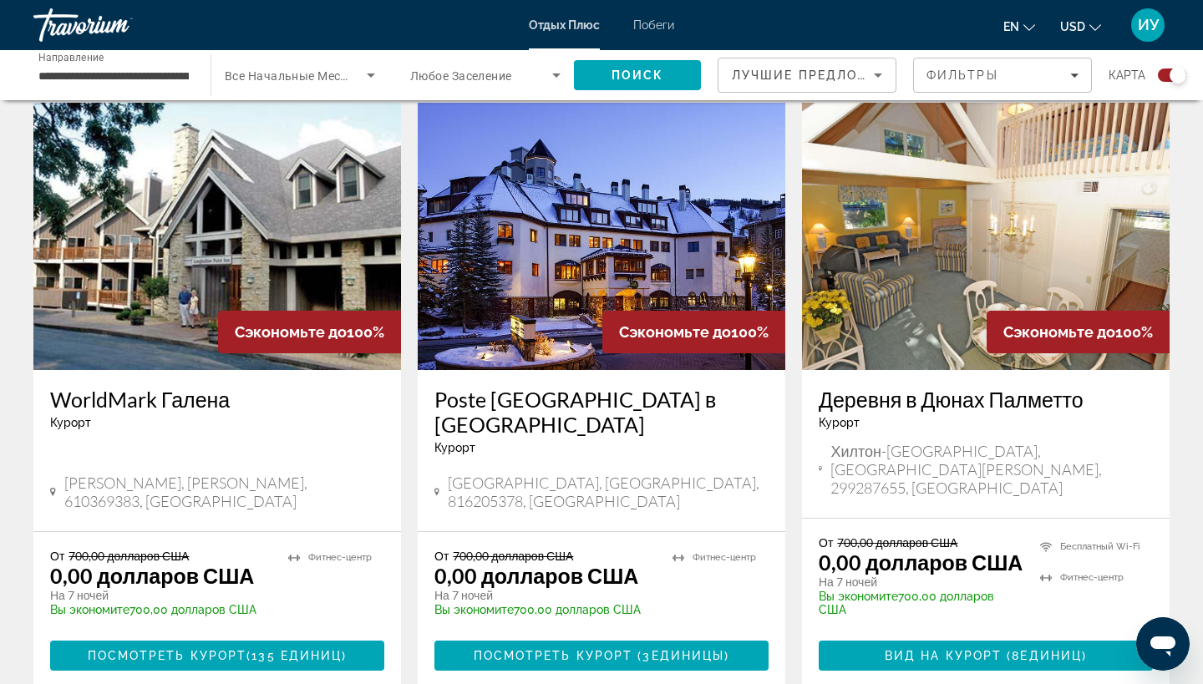
click at [548, 264] on img "Основное содержание" at bounding box center [601, 236] width 367 height 267
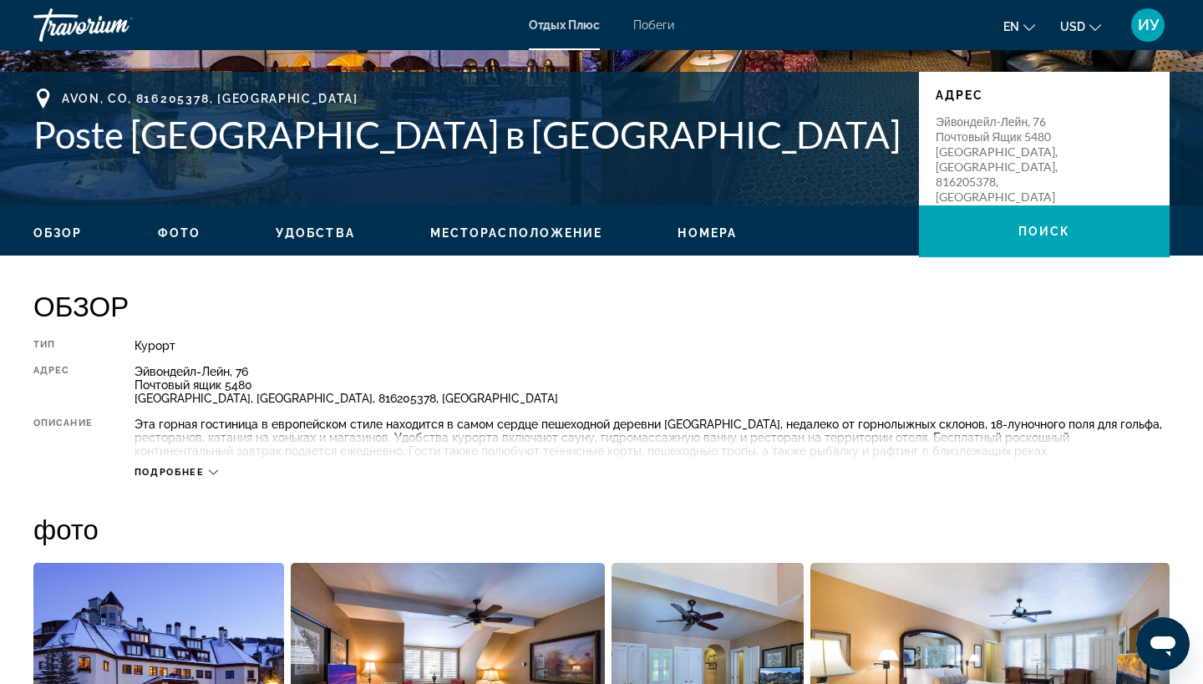
scroll to position [347, 0]
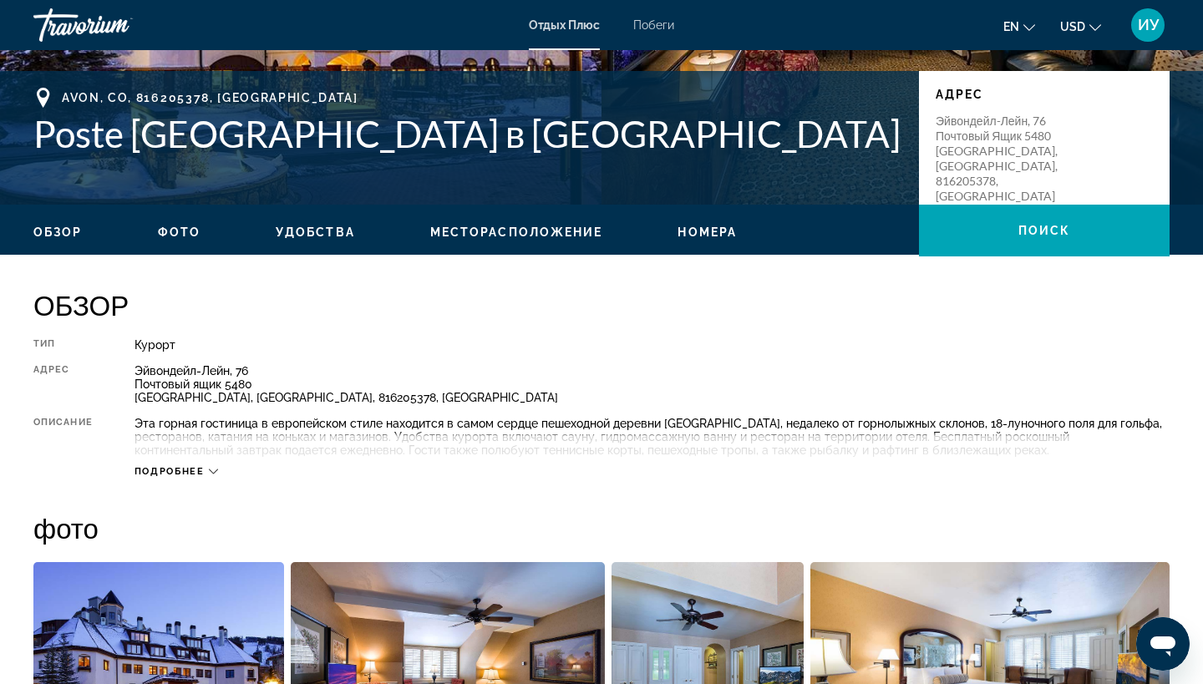
click at [210, 470] on icon "Основное содержание" at bounding box center [213, 471] width 9 height 9
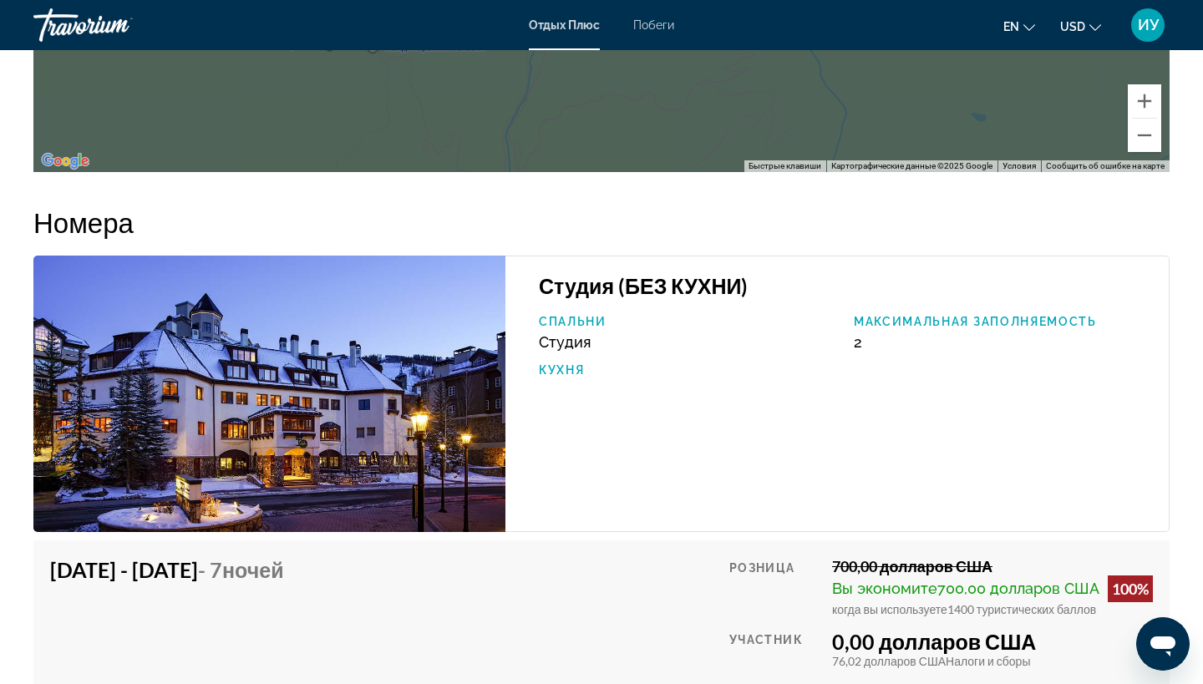
scroll to position [2235, 0]
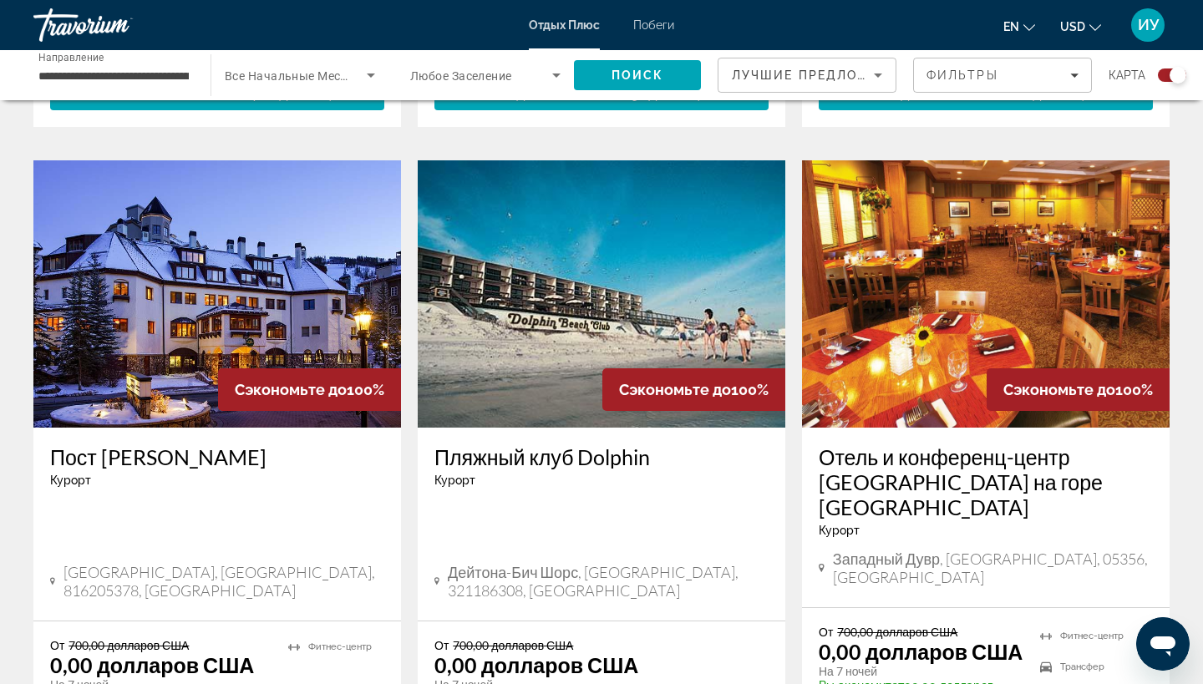
scroll to position [1792, 0]
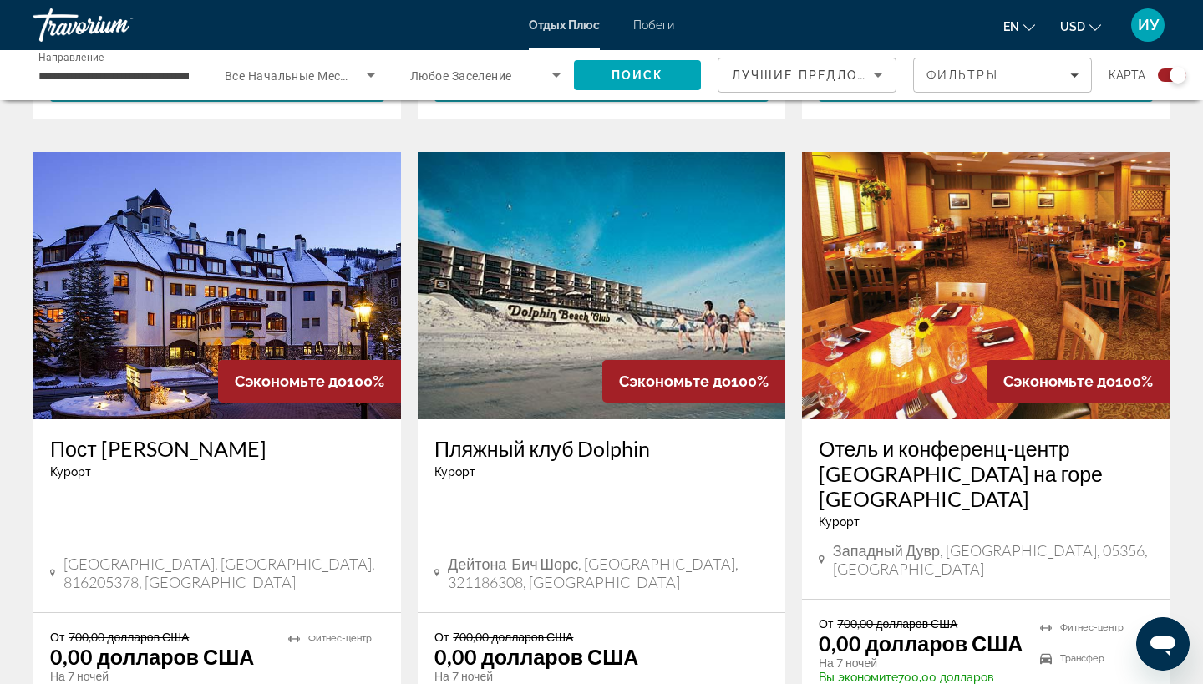
click at [879, 301] on img "Основное содержание" at bounding box center [985, 285] width 367 height 267
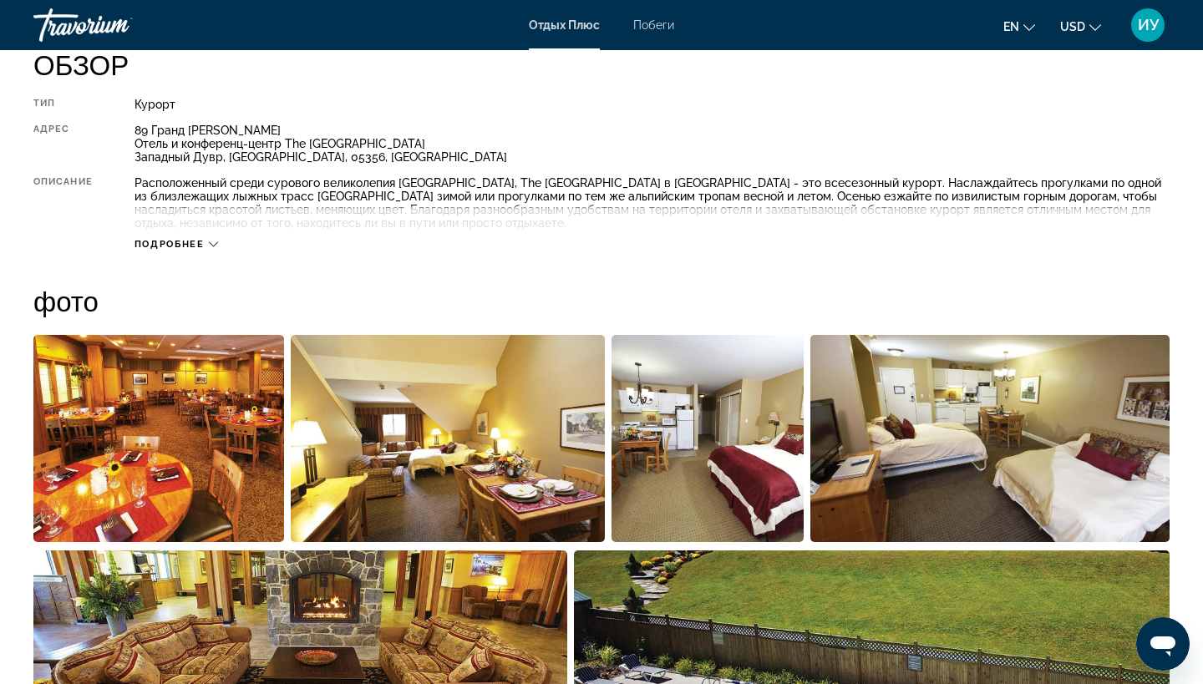
scroll to position [590, 0]
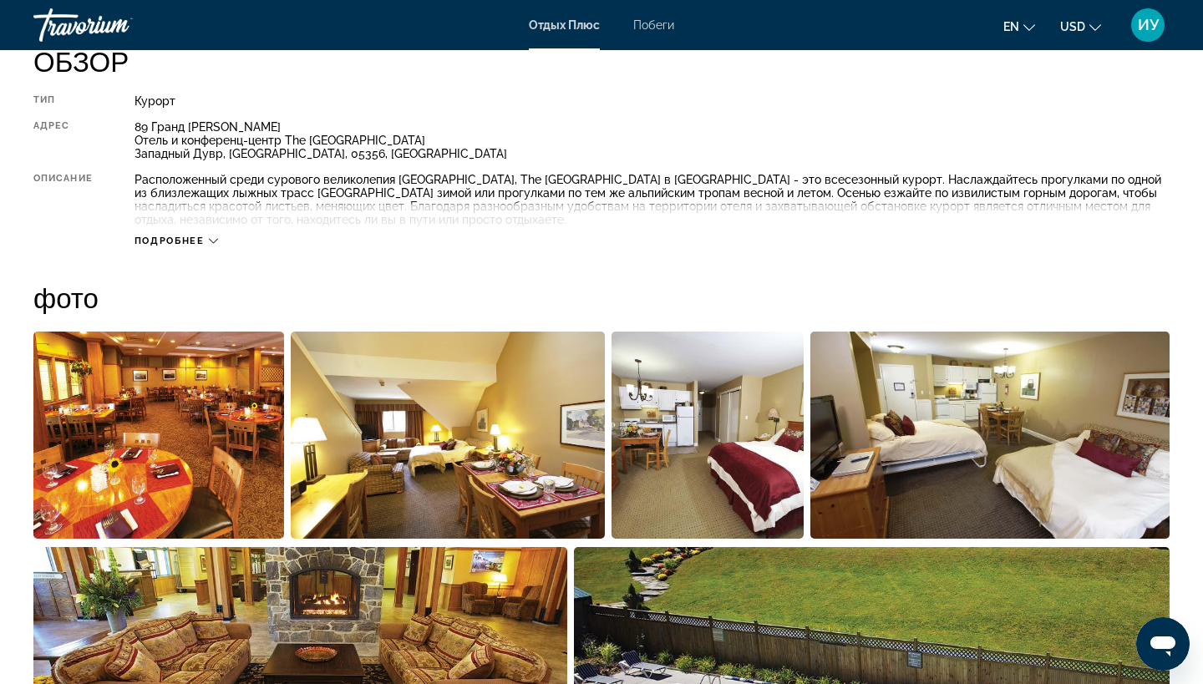
click at [209, 239] on icon "Основное содержание" at bounding box center [213, 240] width 9 height 9
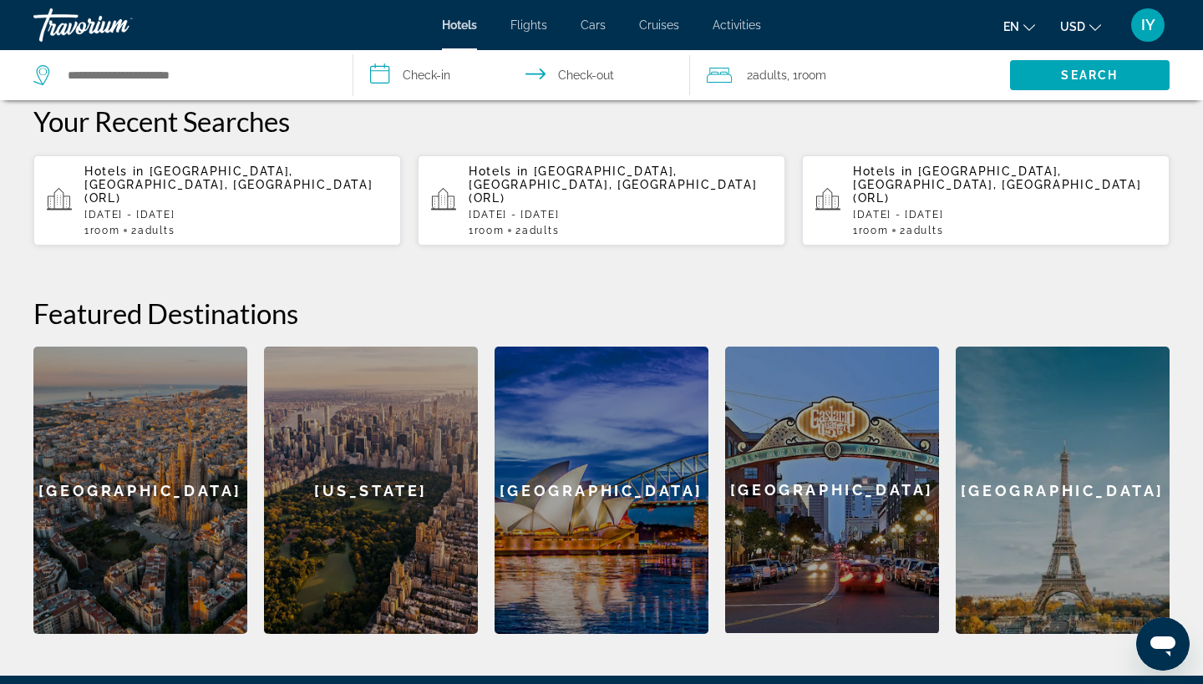
scroll to position [467, 0]
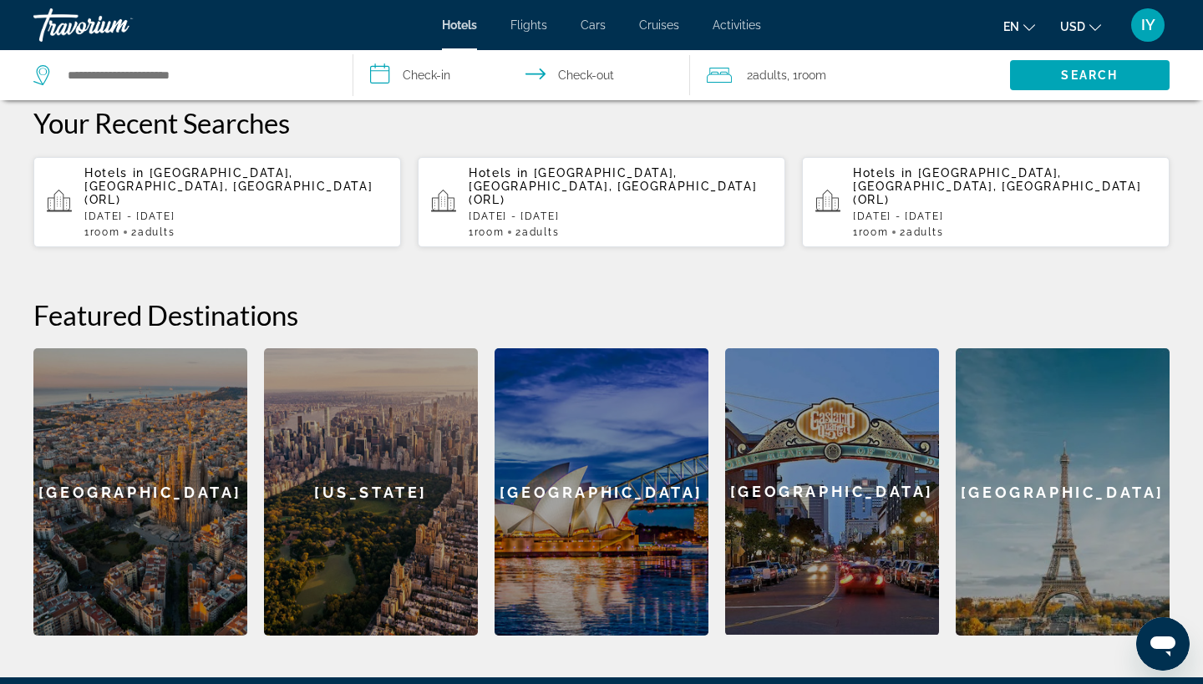
click at [837, 454] on div "San Diego" at bounding box center [832, 491] width 214 height 286
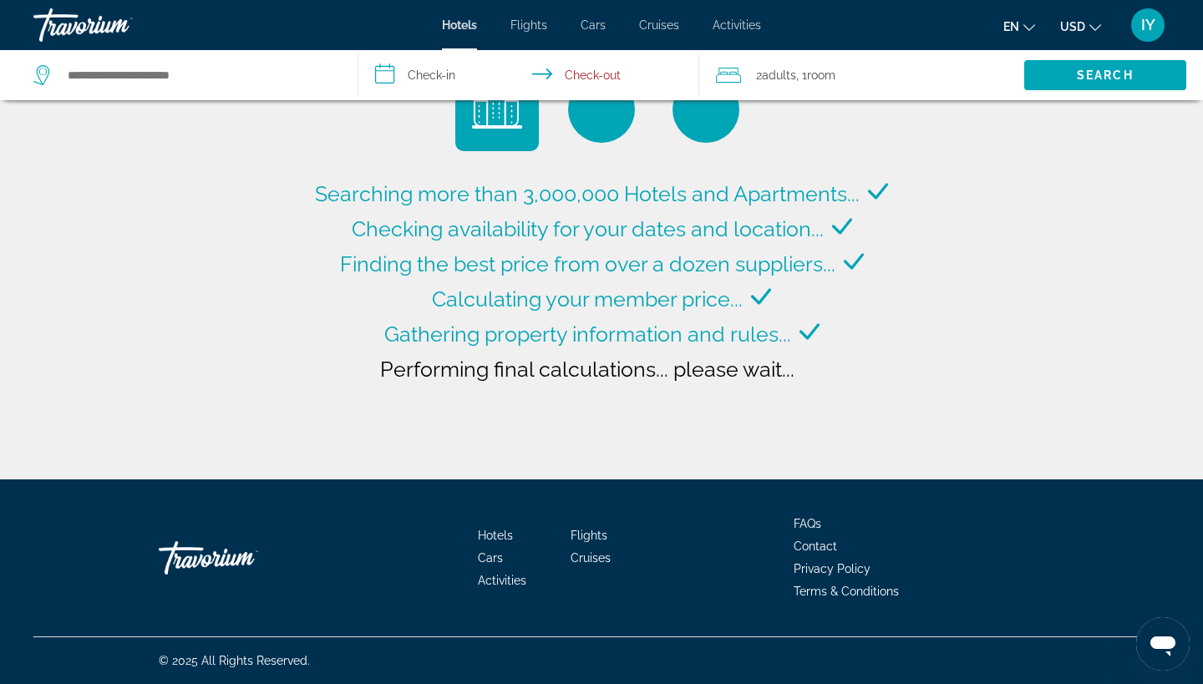
type input "**********"
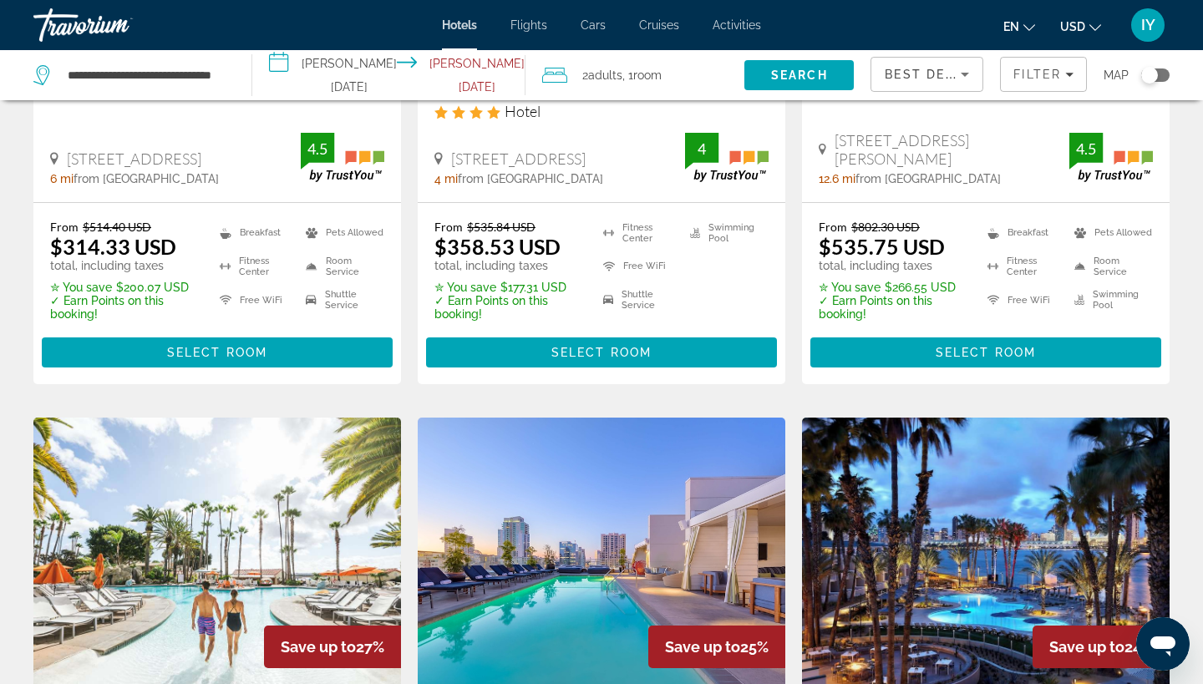
scroll to position [392, 0]
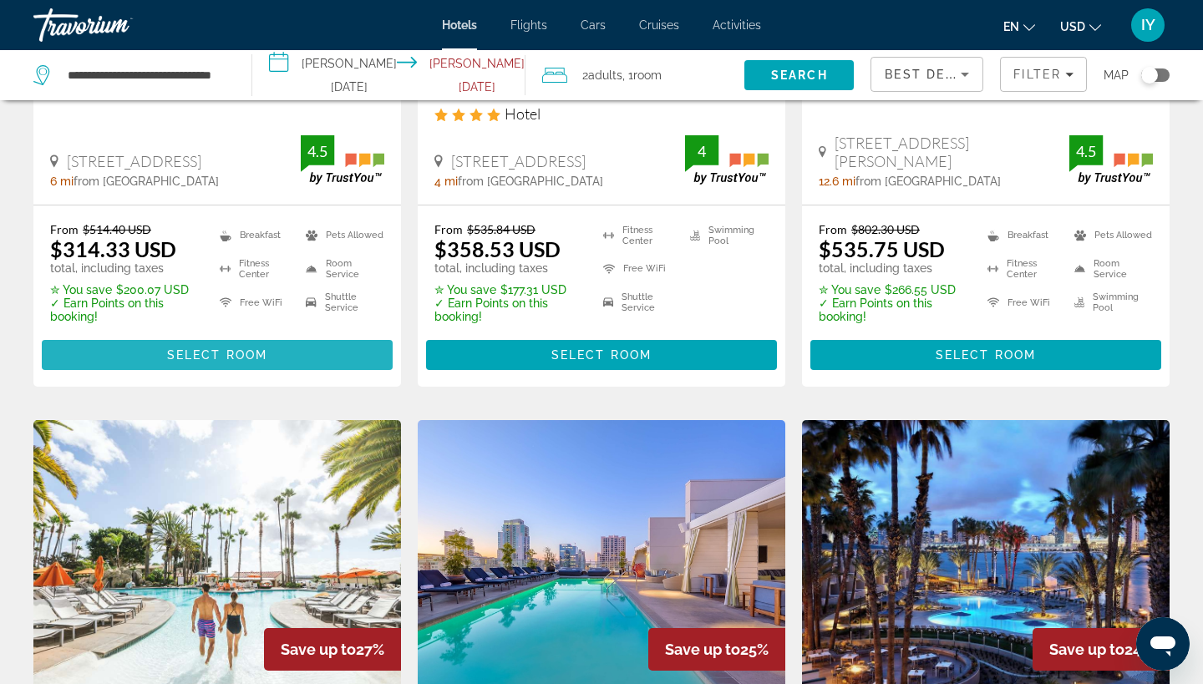
click at [248, 355] on span "Select Room" at bounding box center [217, 354] width 100 height 13
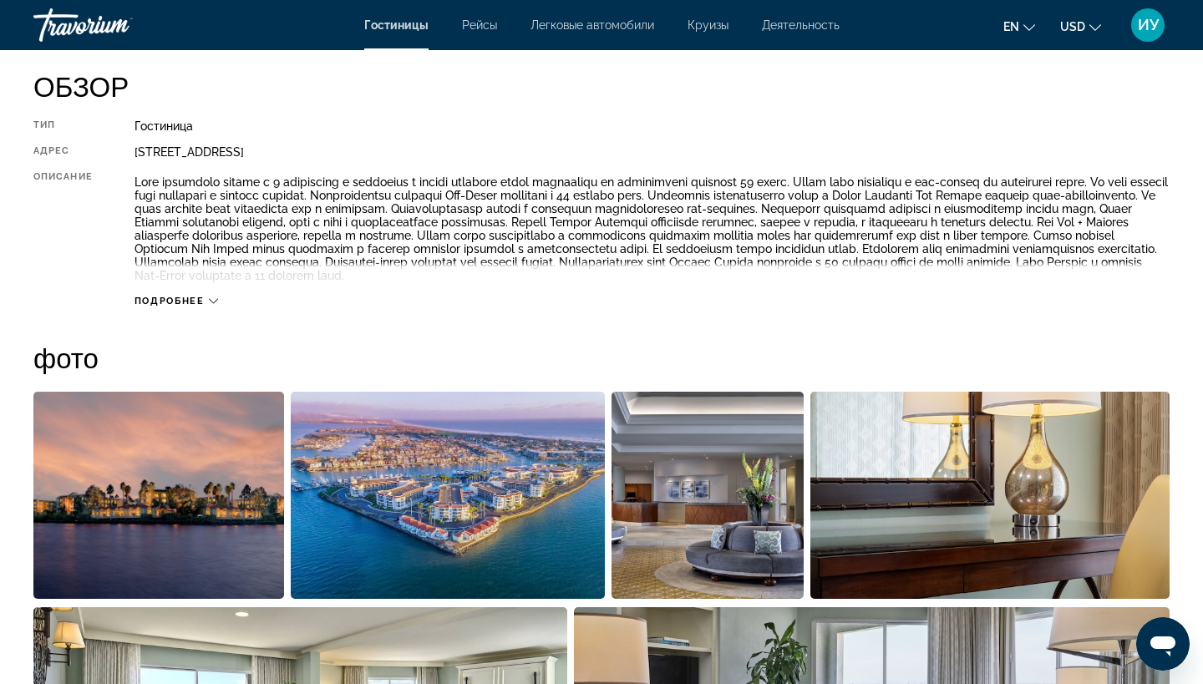
scroll to position [565, 0]
click at [211, 301] on icon "Основное содержание" at bounding box center [213, 300] width 9 height 9
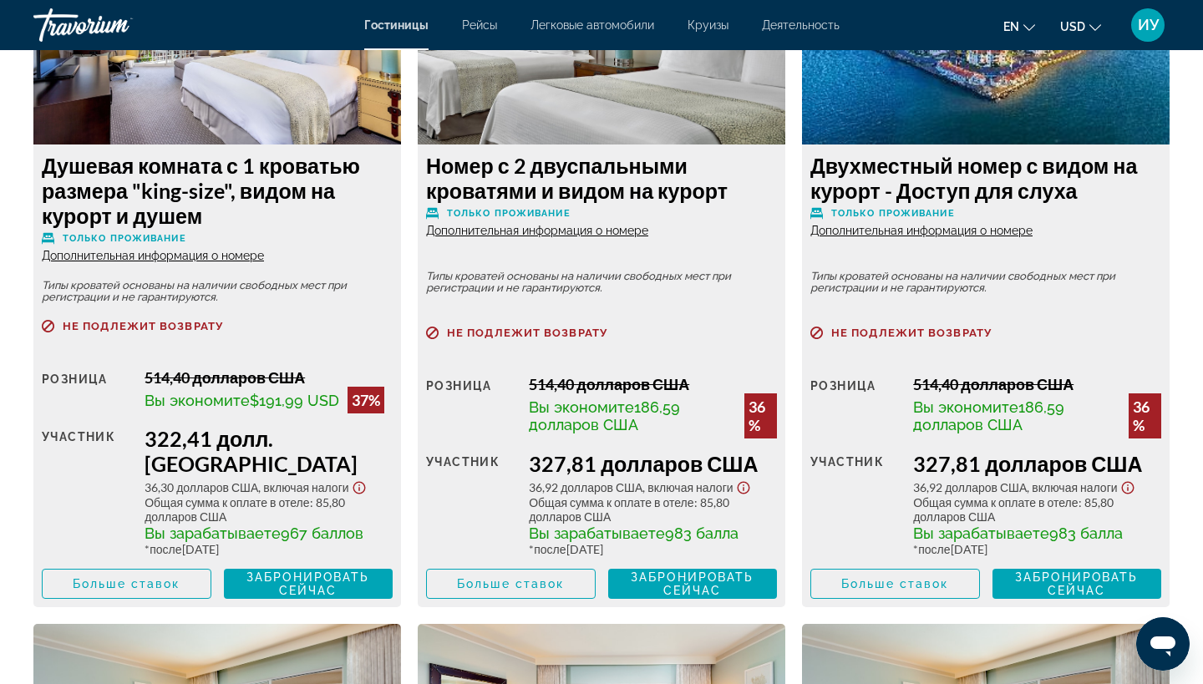
scroll to position [3106, 0]
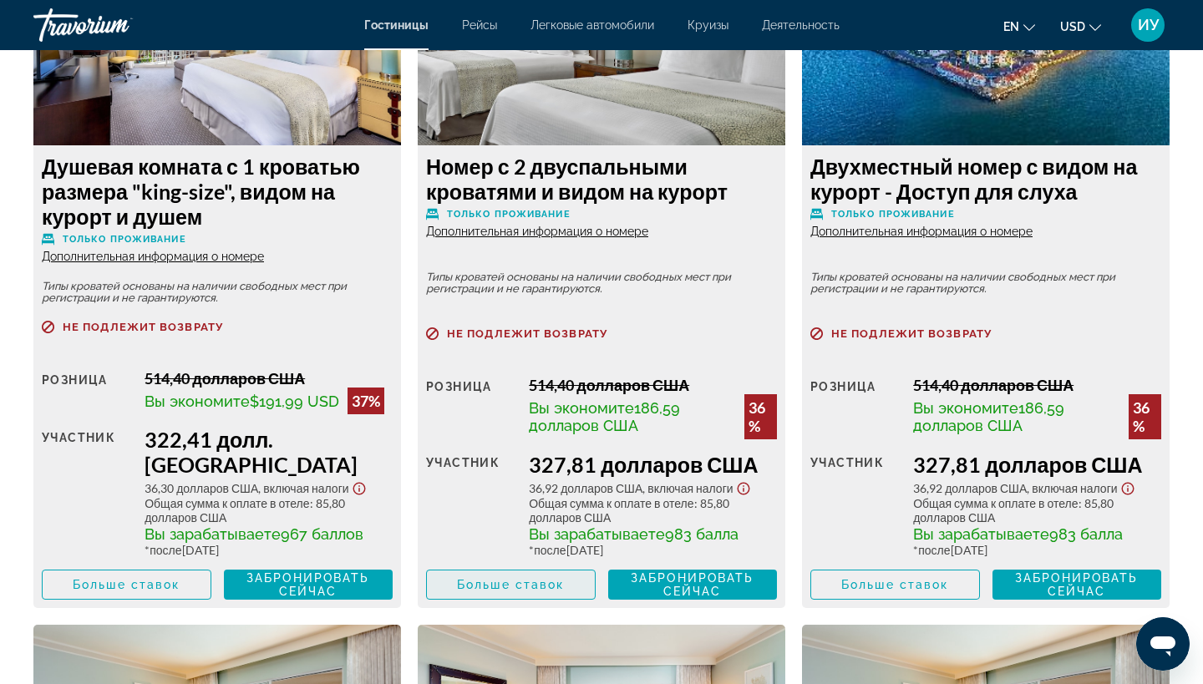
click at [530, 578] on span "Больше ставок" at bounding box center [510, 584] width 107 height 13
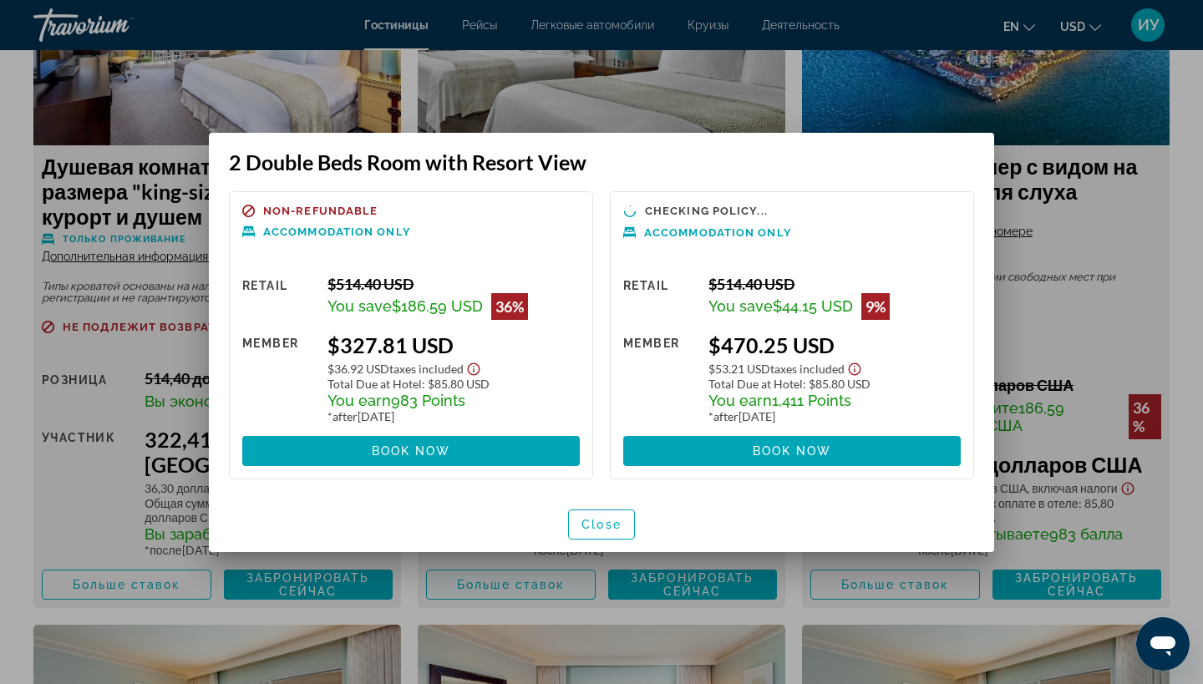
scroll to position [0, 0]
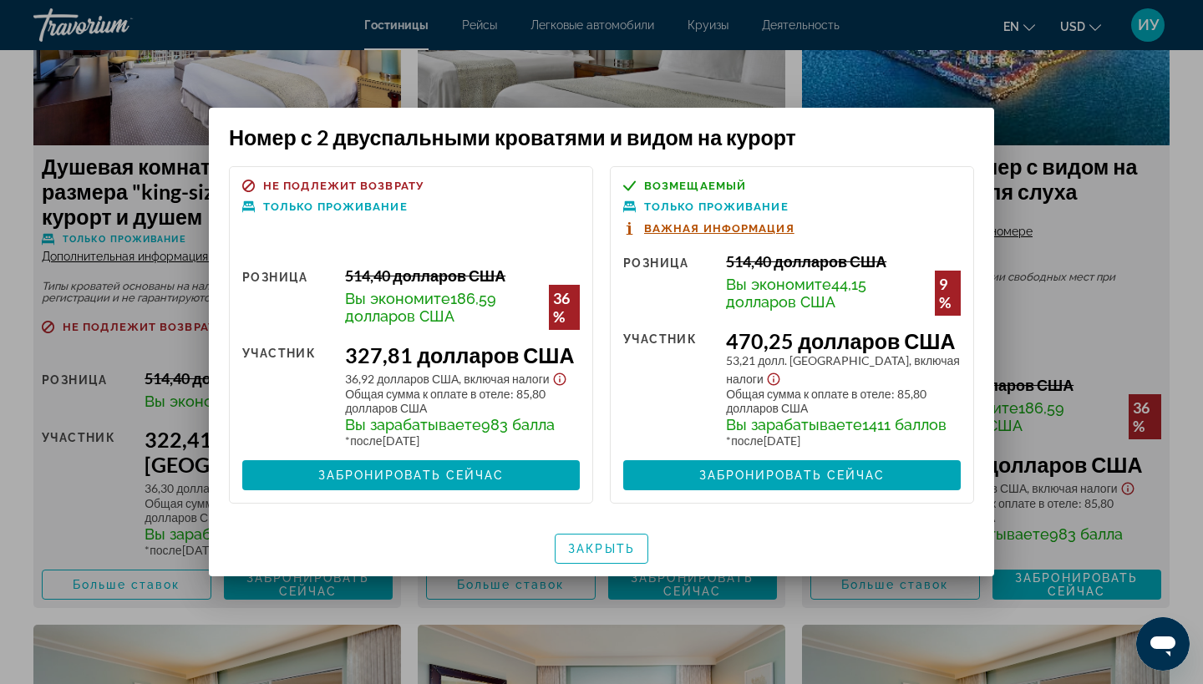
click at [898, 105] on div at bounding box center [601, 342] width 1203 height 684
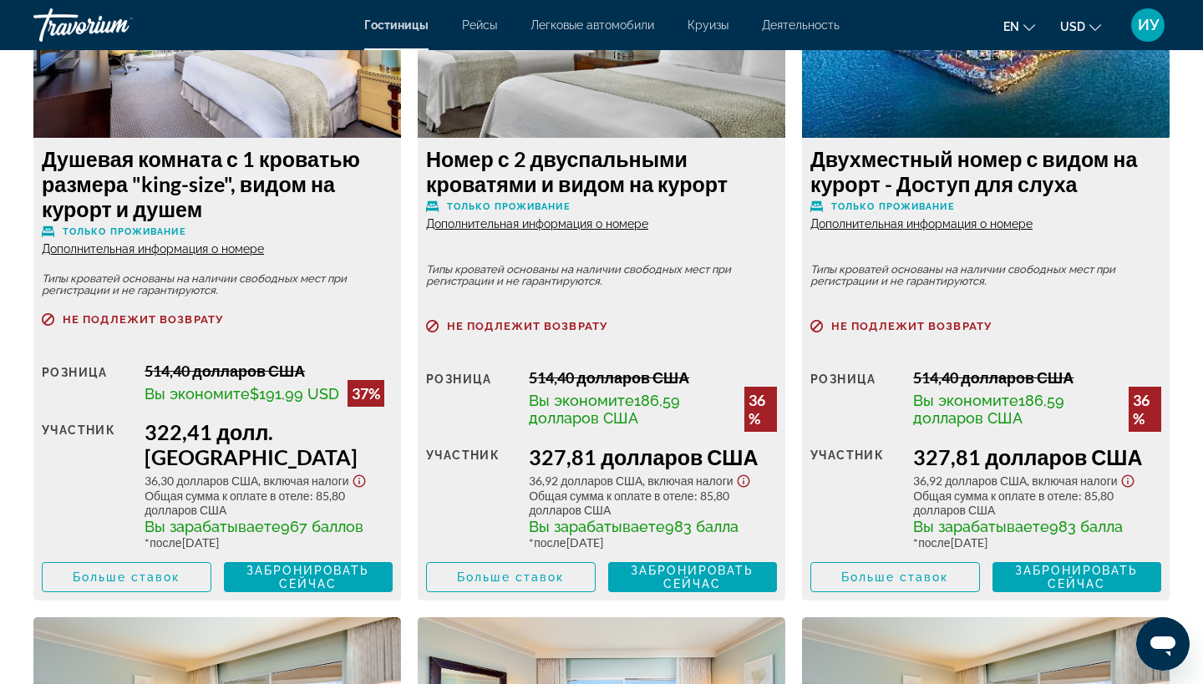
scroll to position [3106, 0]
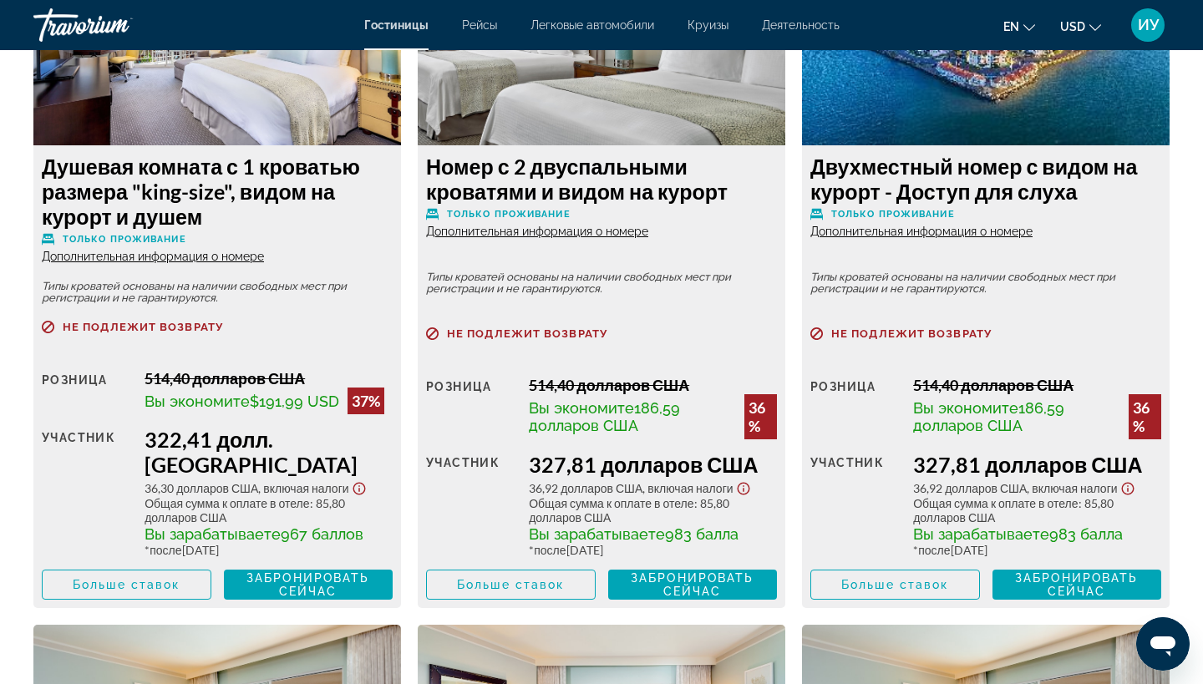
click at [545, 229] on span "Дополнительная информация о номере" at bounding box center [537, 231] width 222 height 13
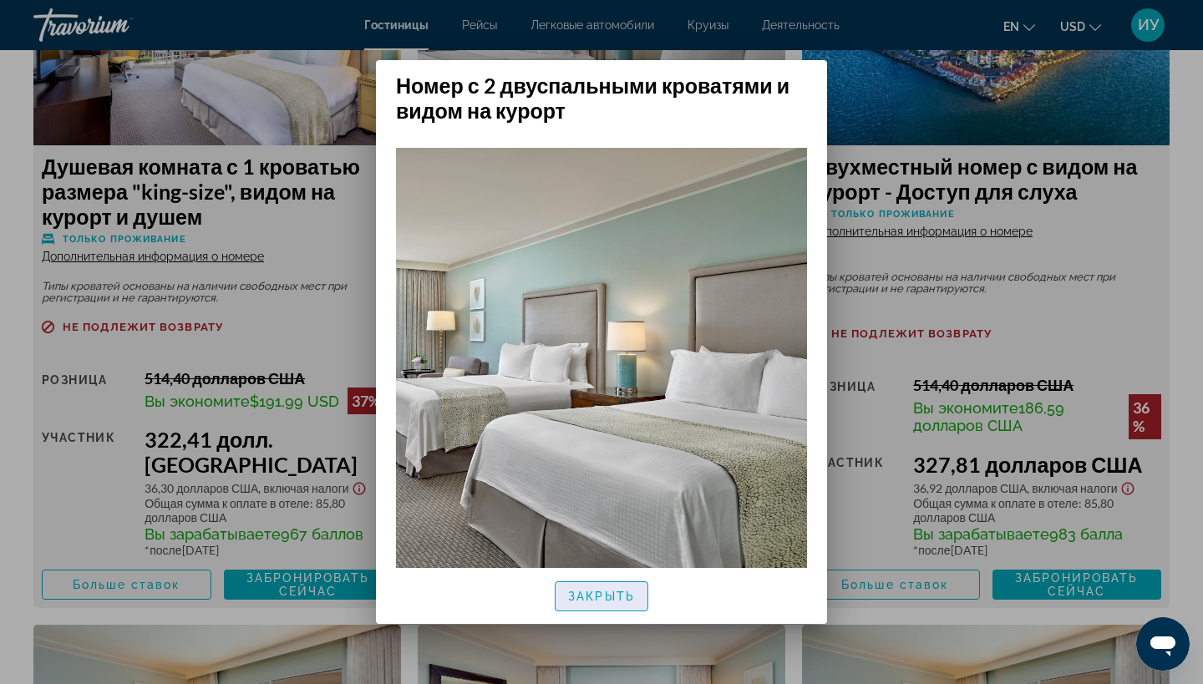
click at [604, 595] on span "ЗАКРЫТЬ" at bounding box center [601, 596] width 67 height 13
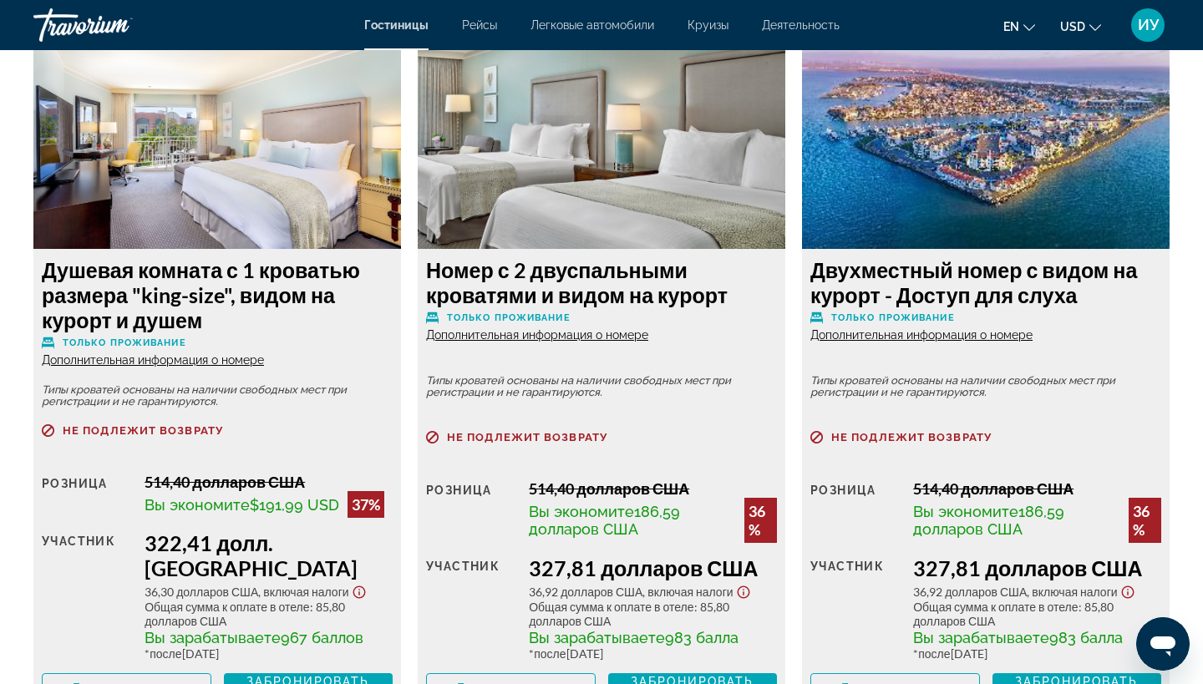
scroll to position [3004, 0]
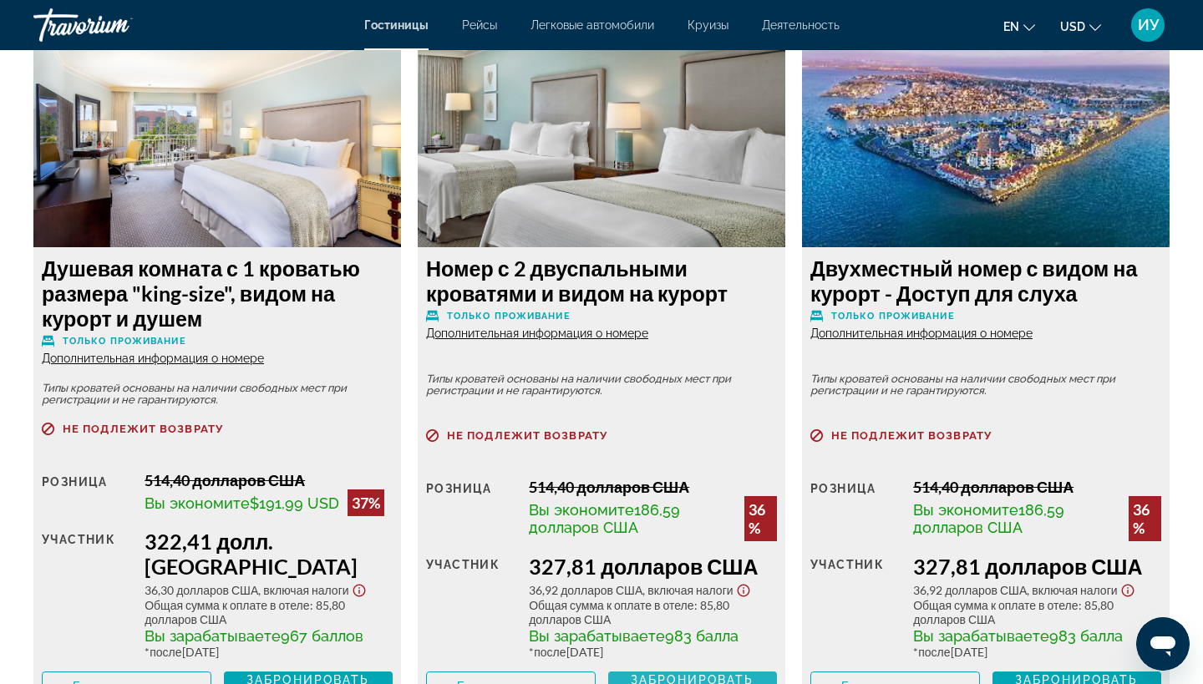
click at [689, 673] on span "ЗАБРОНИРОВАТЬ СЕЙЧАС" at bounding box center [691, 686] width 123 height 27
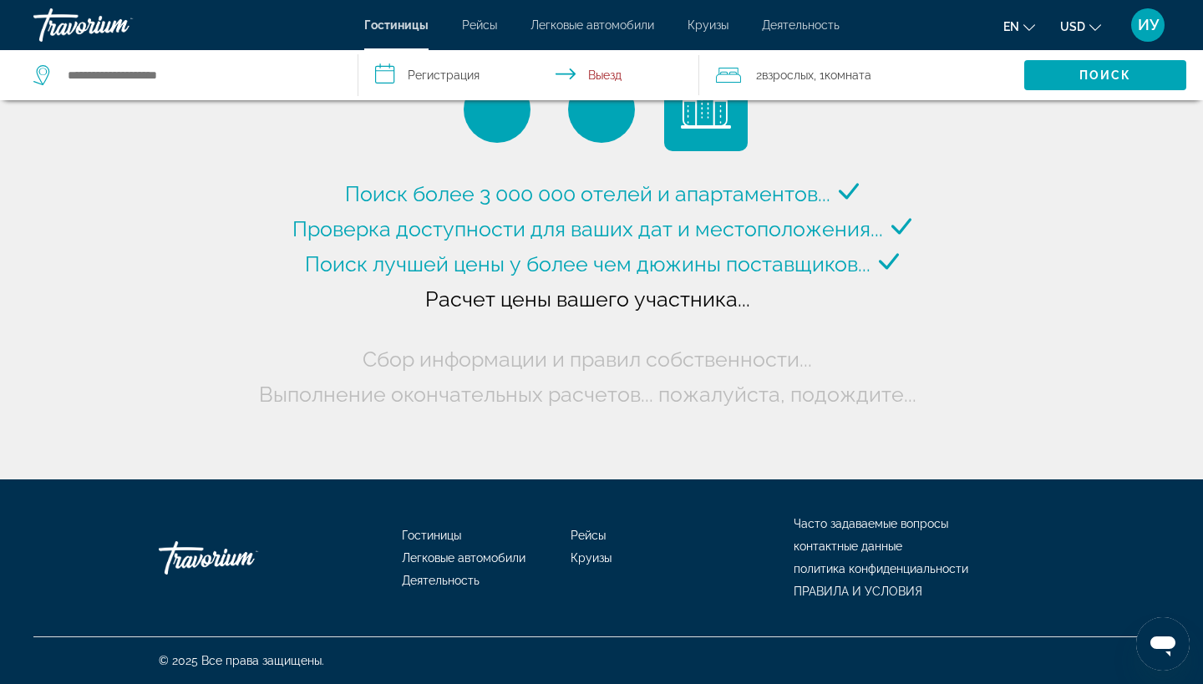
type input "**********"
